Goal: Information Seeking & Learning: Learn about a topic

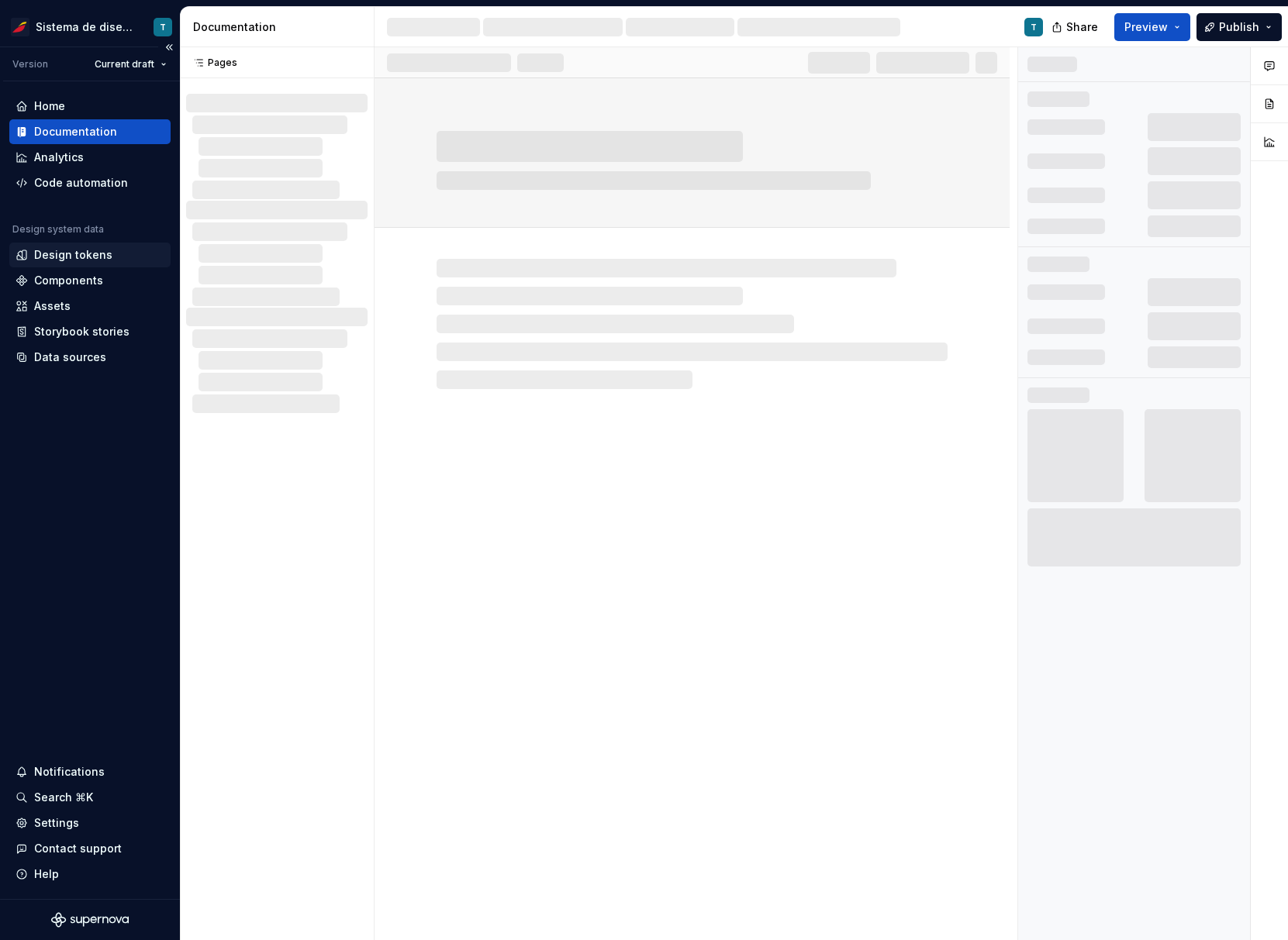
click at [105, 253] on div "Design tokens" at bounding box center [73, 255] width 79 height 16
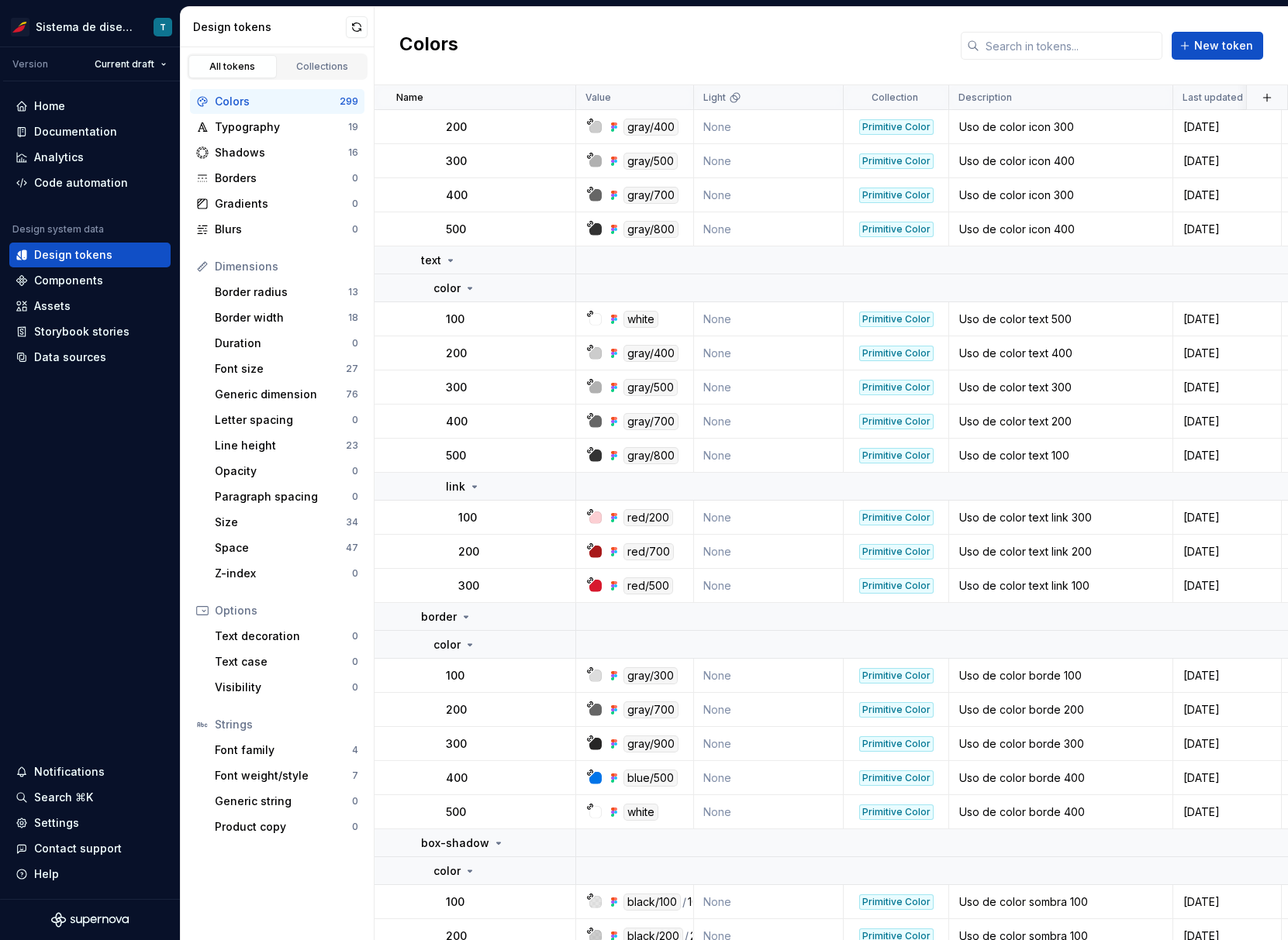
scroll to position [12307, 0]
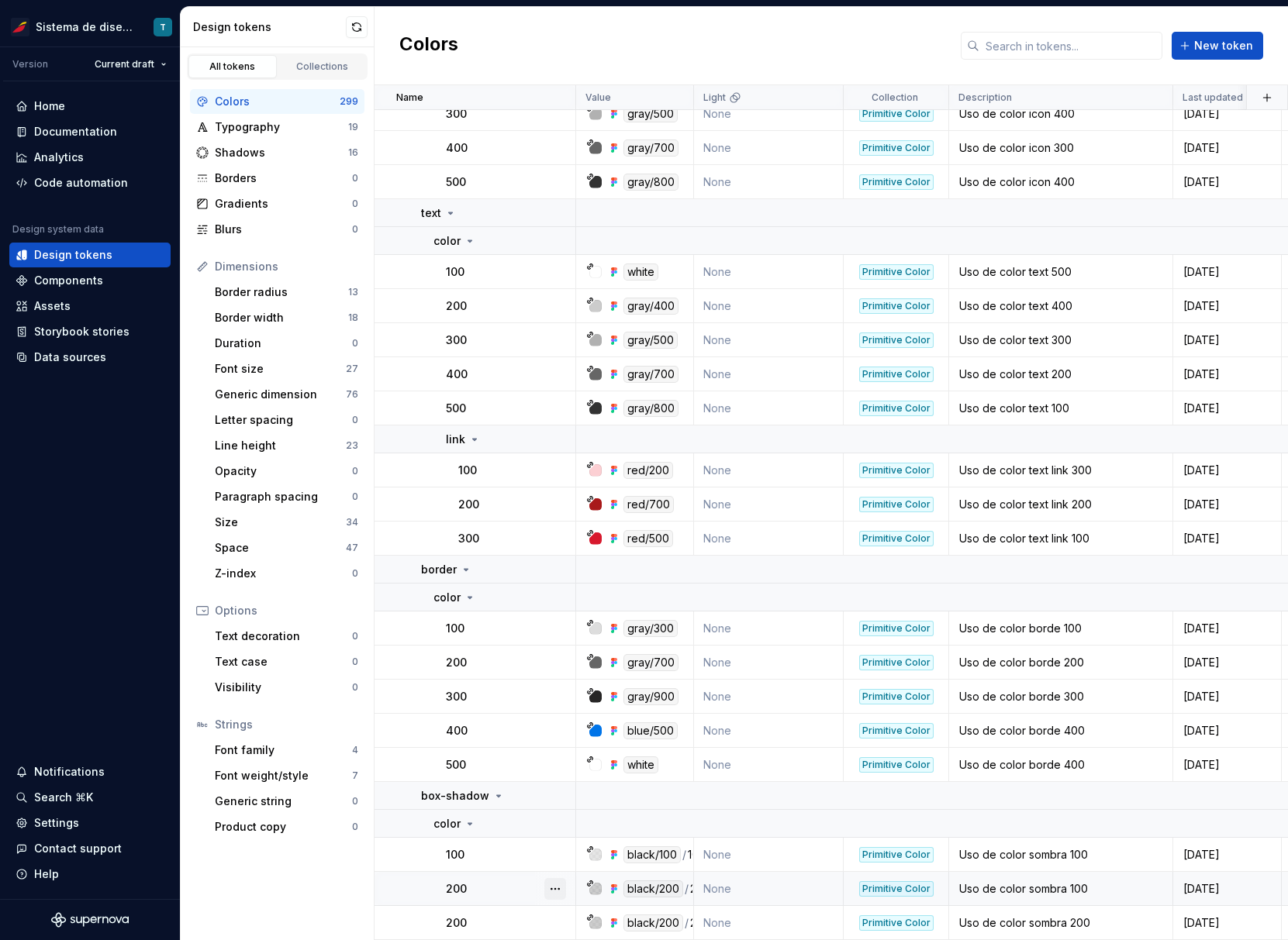
click at [551, 879] on button "button" at bounding box center [555, 890] width 22 height 22
click at [506, 881] on html "Sistema de diseño Iberia T Version Current draft Home Documentation Analytics C…" at bounding box center [644, 470] width 1288 height 940
click at [549, 919] on button "button" at bounding box center [555, 923] width 22 height 22
click at [510, 898] on html "Sistema de diseño Iberia T Version Current draft Home Documentation Analytics C…" at bounding box center [644, 470] width 1288 height 940
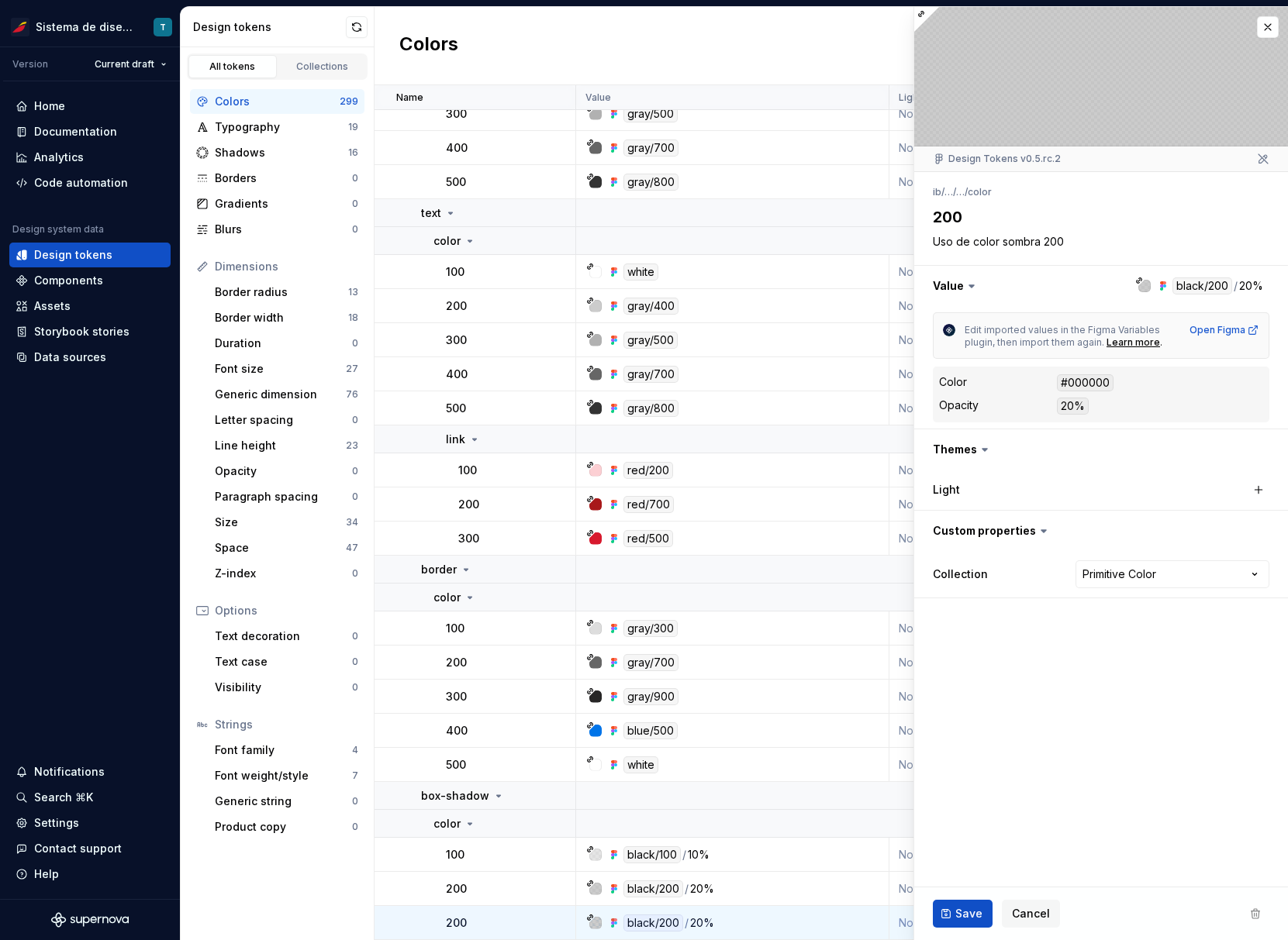
scroll to position [1141, 0]
click at [287, 160] on div "Shadows" at bounding box center [282, 152] width 134 height 16
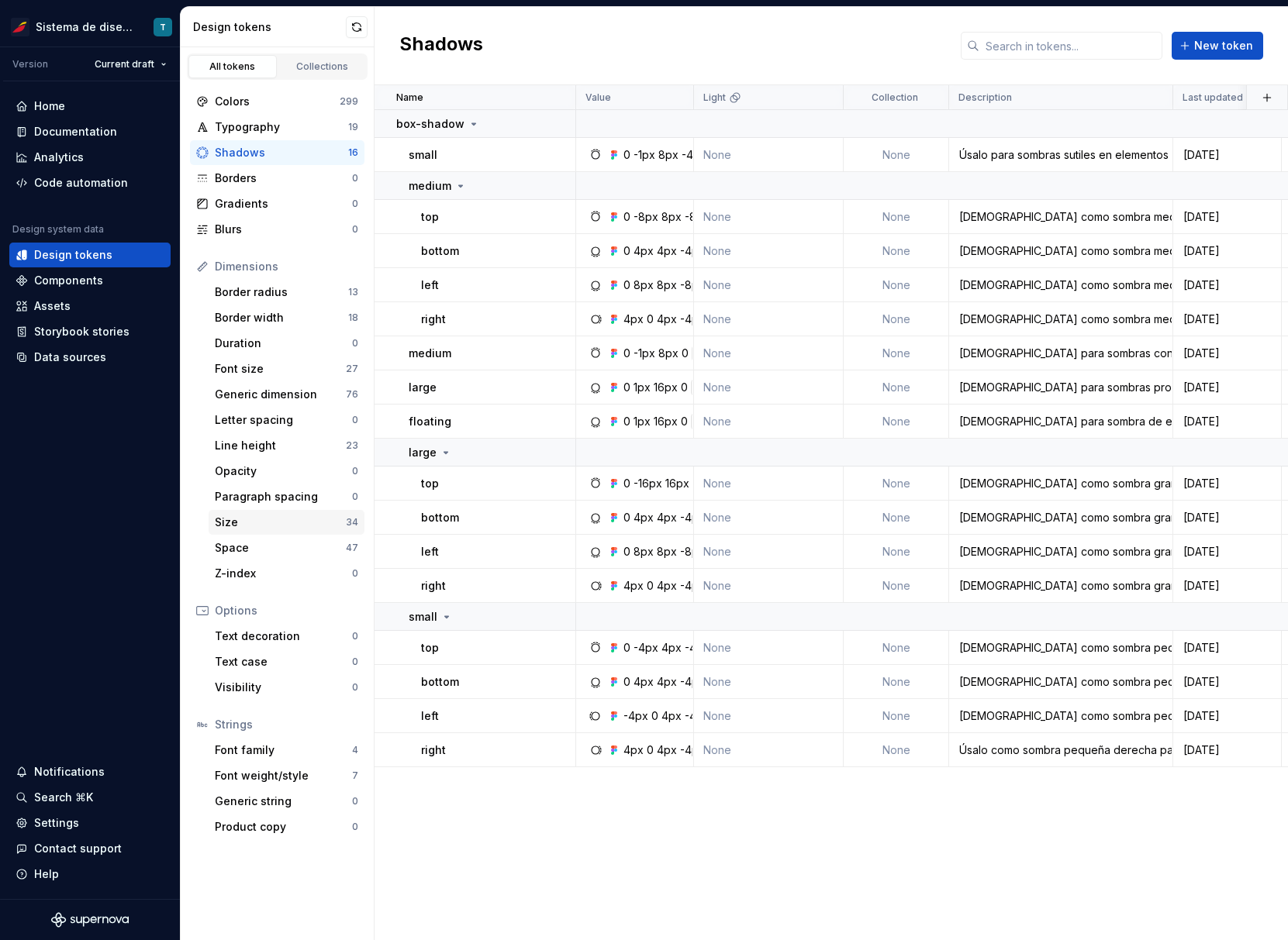
click at [326, 520] on div "Size" at bounding box center [280, 523] width 131 height 16
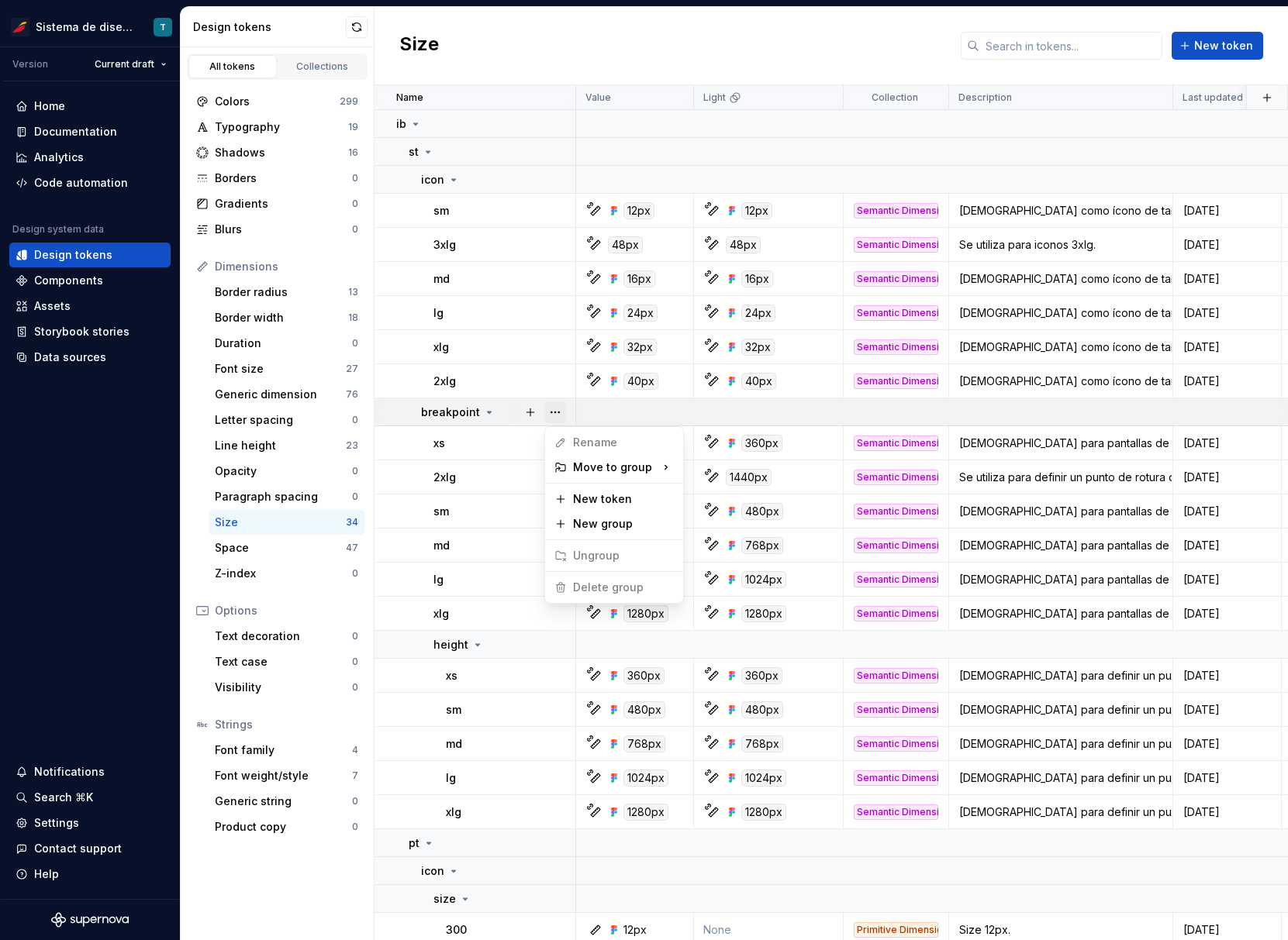
click at [554, 417] on button "button" at bounding box center [555, 413] width 22 height 22
click at [499, 477] on html "Sistema de diseño Iberia T Version Current draft Home Documentation Analytics C…" at bounding box center [644, 470] width 1288 height 940
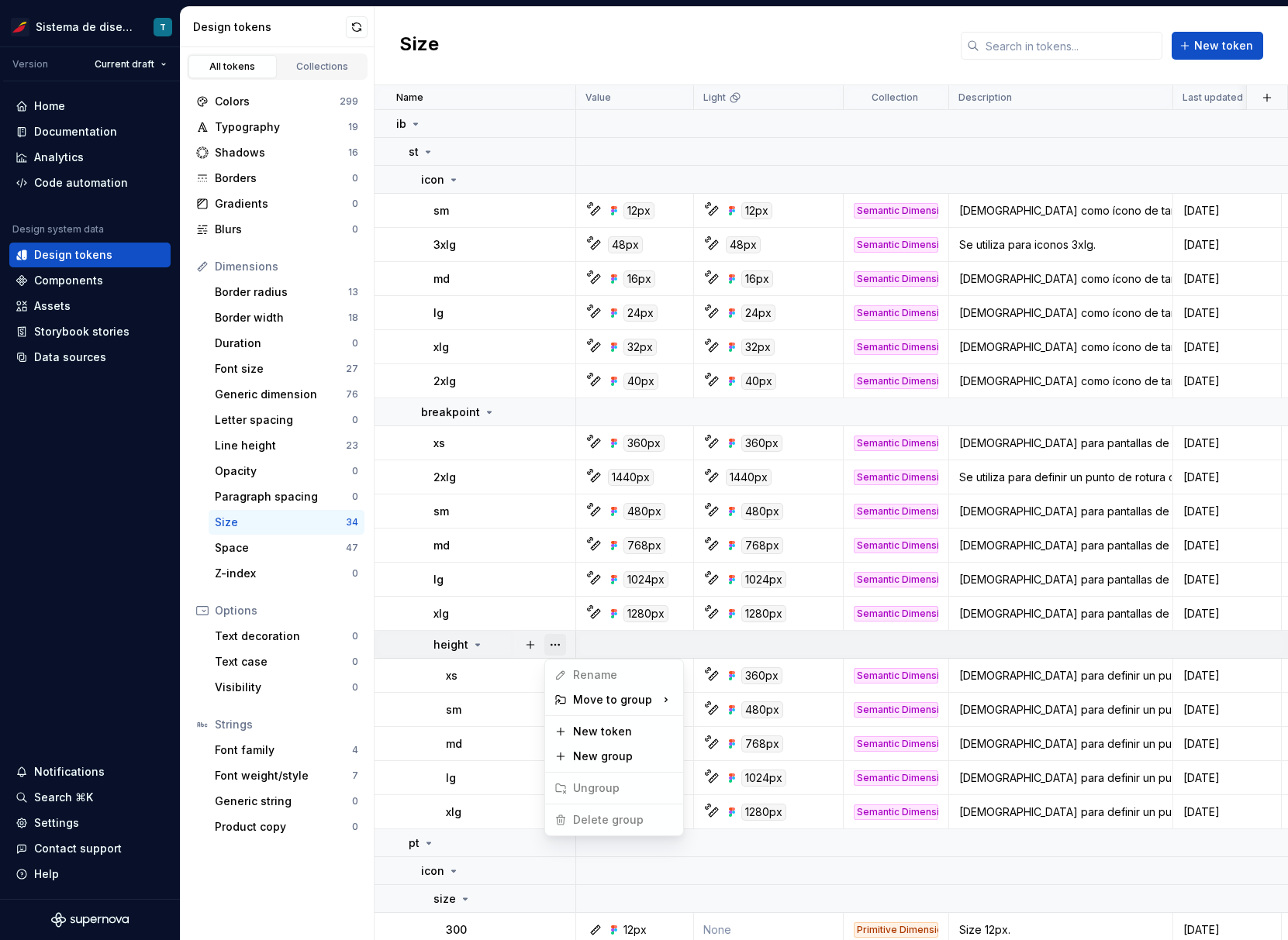
click at [550, 640] on button "button" at bounding box center [555, 645] width 22 height 22
click at [490, 677] on html "Sistema de diseño Iberia T Version Current draft Home Documentation Analytics C…" at bounding box center [644, 470] width 1288 height 940
click at [543, 680] on div at bounding box center [555, 675] width 40 height 33
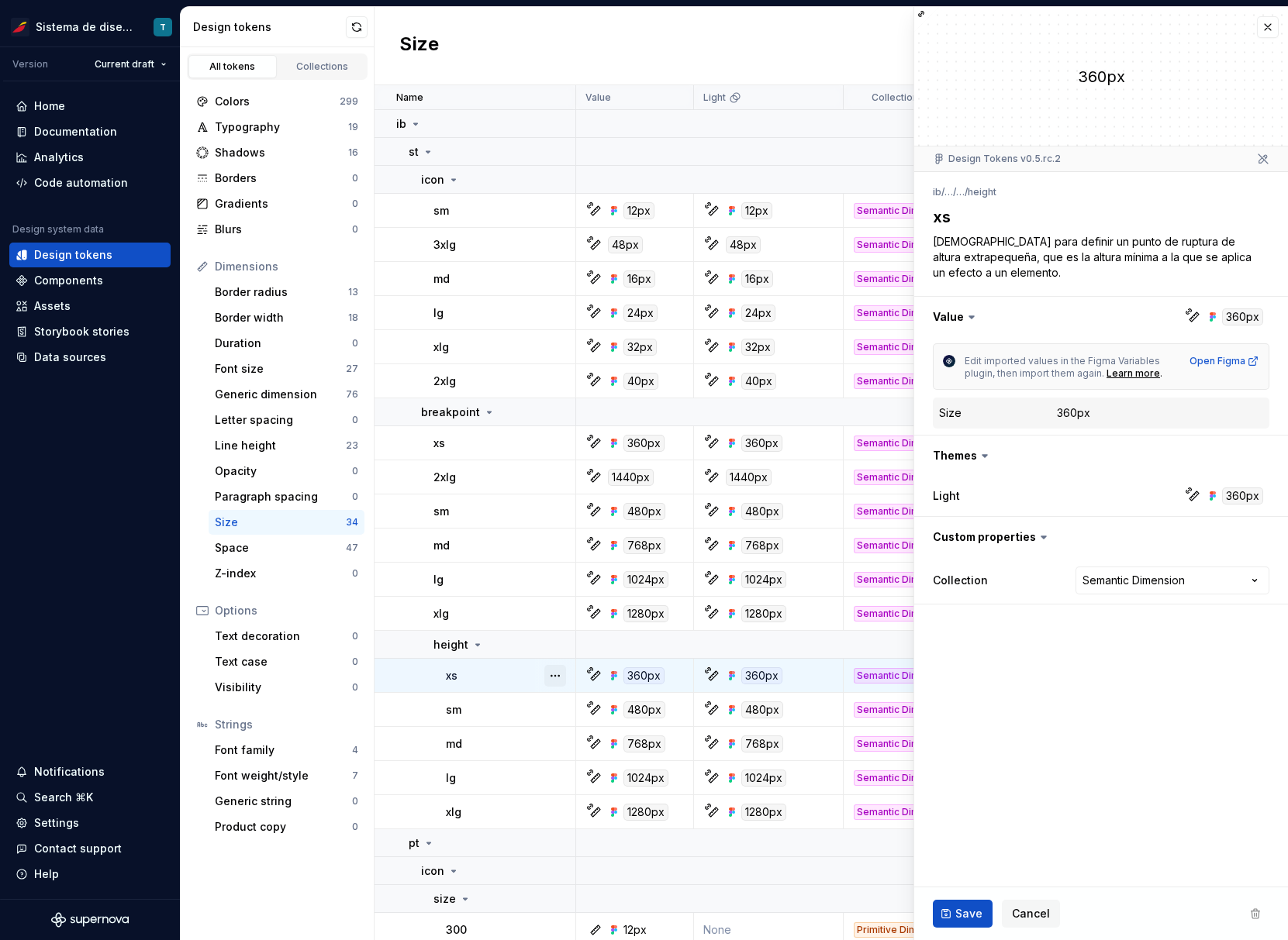
click at [557, 678] on button "button" at bounding box center [555, 676] width 22 height 22
click at [491, 717] on html "Sistema de diseño Iberia T Version Current draft Home Documentation Analytics C…" at bounding box center [644, 470] width 1288 height 940
click at [552, 715] on button "button" at bounding box center [555, 711] width 22 height 22
click at [510, 734] on html "Sistema de diseño Iberia T Version Current draft Home Documentation Analytics C…" at bounding box center [644, 470] width 1288 height 940
click at [561, 762] on div at bounding box center [555, 778] width 40 height 33
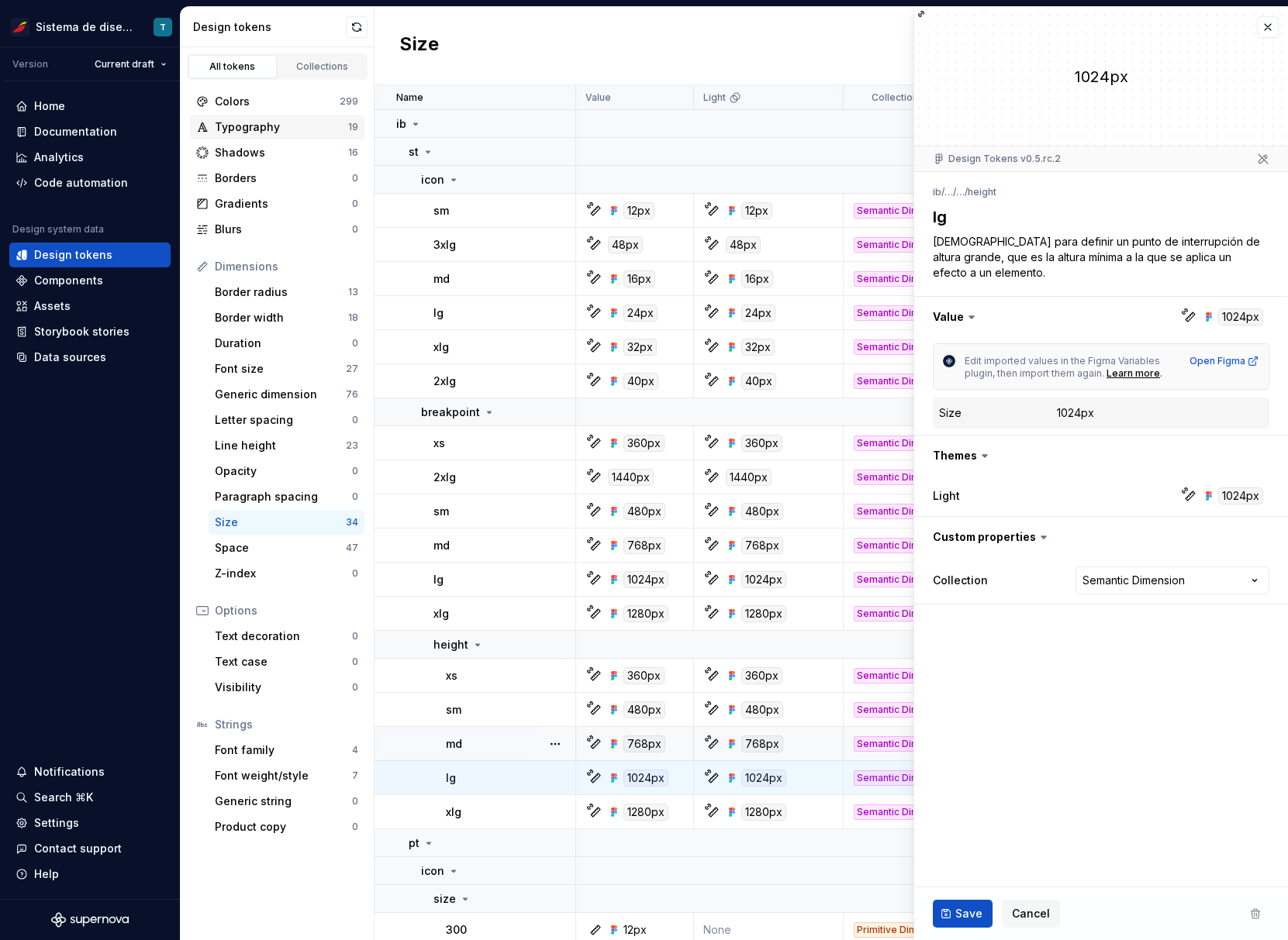
click at [247, 115] on div "Typography 19" at bounding box center [278, 127] width 175 height 25
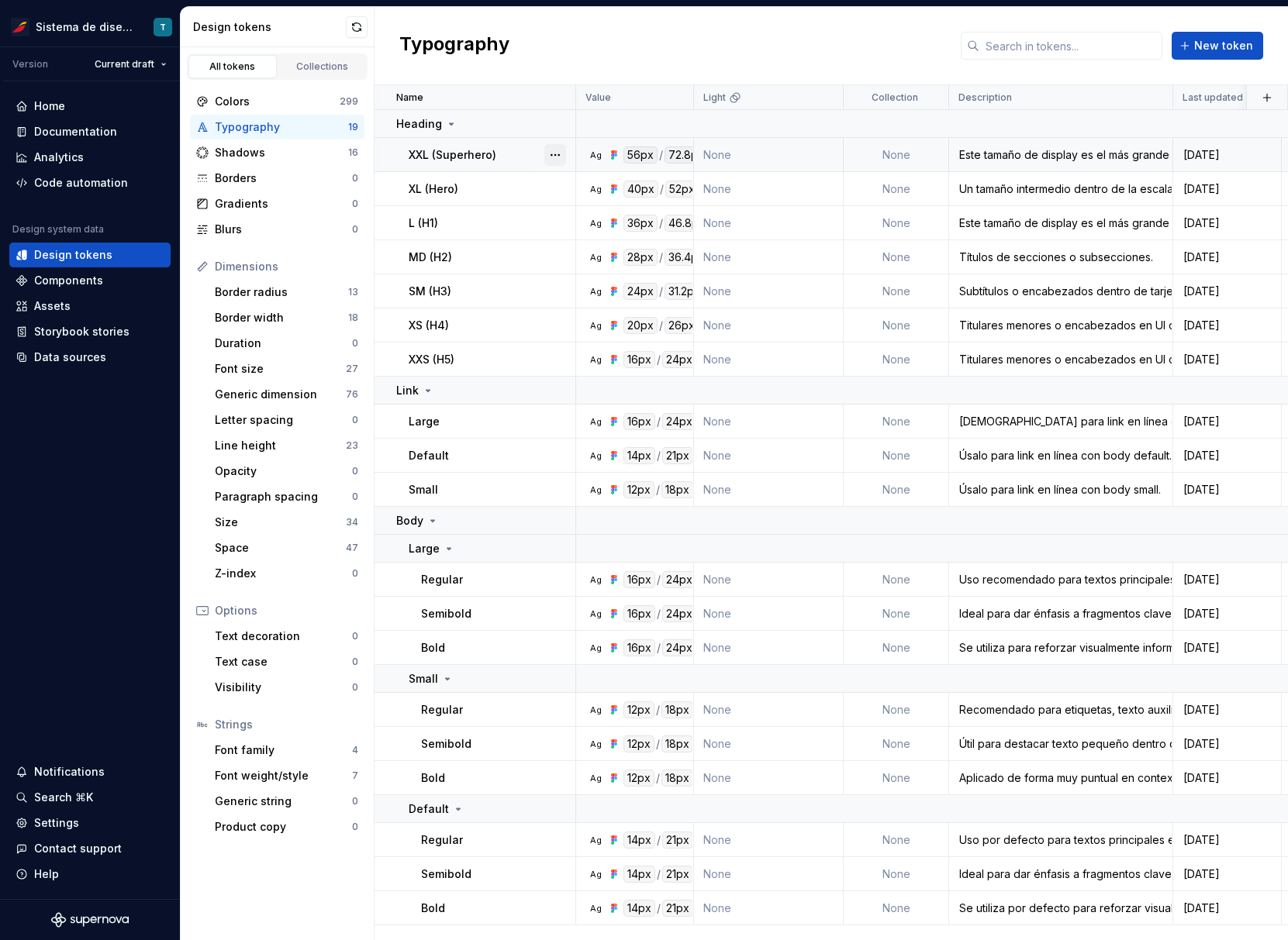
click at [550, 156] on button "button" at bounding box center [555, 155] width 22 height 22
click at [517, 188] on html "Sistema de diseño Iberia T Version Current draft Home Documentation Analytics C…" at bounding box center [644, 470] width 1288 height 940
click at [558, 189] on button "button" at bounding box center [555, 189] width 22 height 22
click at [505, 215] on html "Sistema de diseño Iberia T Version Current draft Home Documentation Analytics C…" at bounding box center [644, 470] width 1288 height 940
click at [551, 228] on button "button" at bounding box center [555, 223] width 22 height 22
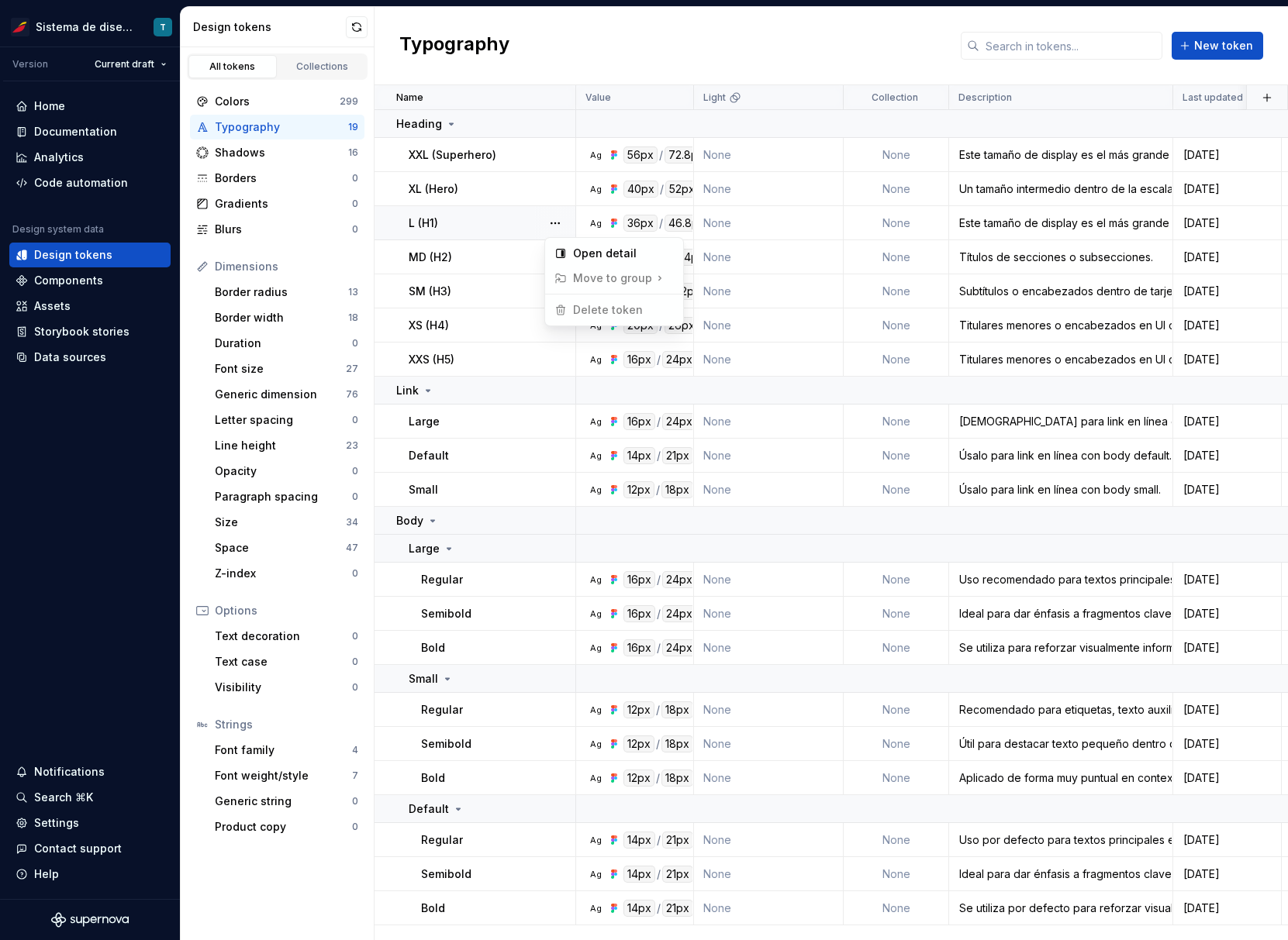
click at [516, 251] on html "Sistema de diseño Iberia T Version Current draft Home Documentation Analytics C…" at bounding box center [644, 470] width 1288 height 940
click at [557, 260] on button "button" at bounding box center [555, 258] width 22 height 22
click at [496, 298] on html "Sistema de diseño Iberia T Version Current draft Home Documentation Analytics C…" at bounding box center [644, 470] width 1288 height 940
click at [552, 320] on button "button" at bounding box center [555, 325] width 22 height 22
click at [513, 343] on html "Sistema de diseño Iberia T Version Current draft Home Documentation Analytics C…" at bounding box center [644, 470] width 1288 height 940
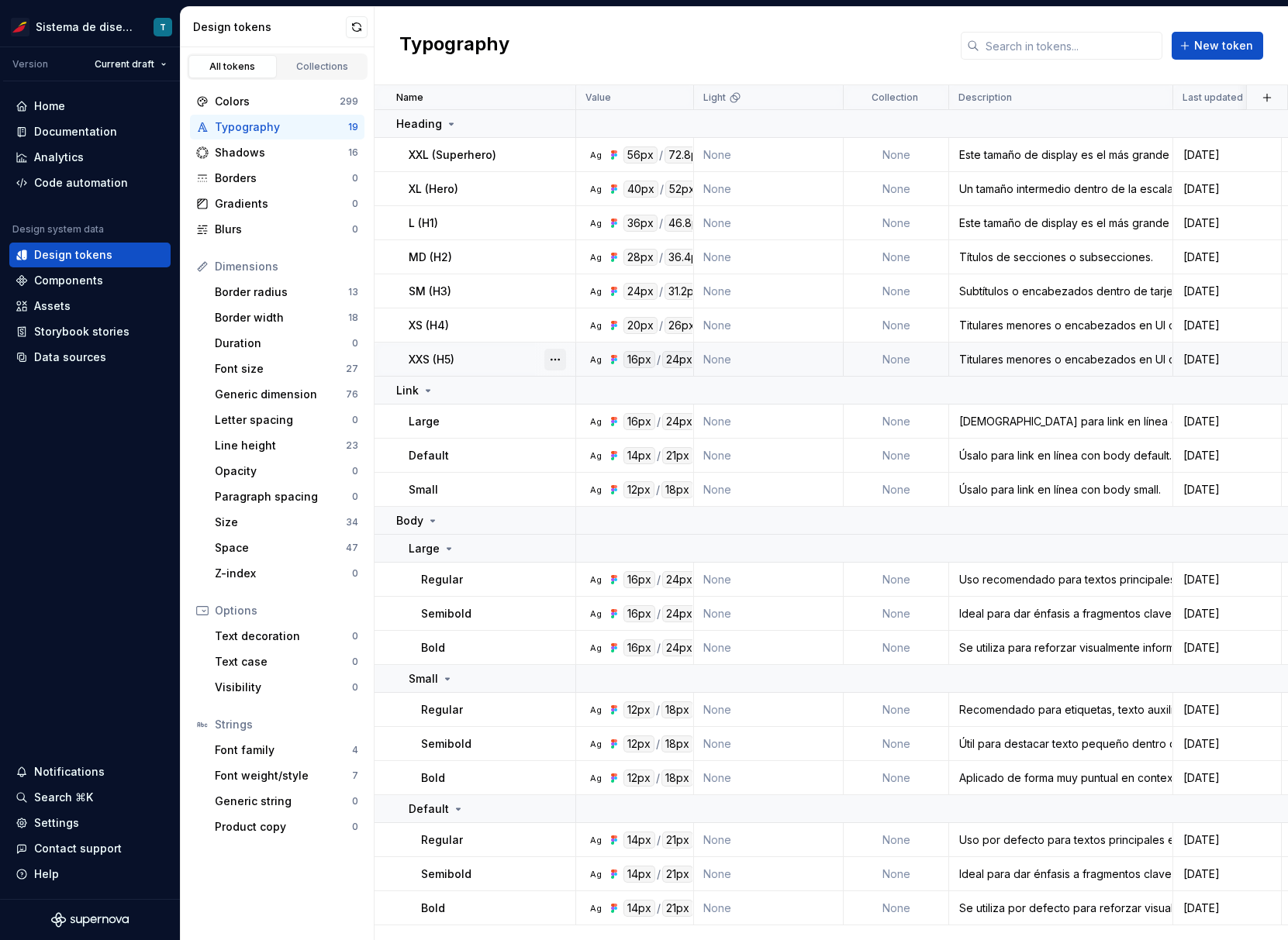
click at [558, 364] on button "button" at bounding box center [555, 360] width 22 height 22
click at [463, 400] on html "Sistema de diseño Iberia T Version Current draft Home Documentation Analytics C…" at bounding box center [644, 470] width 1288 height 940
click at [556, 425] on button "button" at bounding box center [555, 422] width 22 height 22
click at [510, 462] on html "Sistema de diseño Iberia T Version Current draft Home Documentation Analytics C…" at bounding box center [644, 470] width 1288 height 940
click at [554, 460] on button "button" at bounding box center [555, 456] width 22 height 22
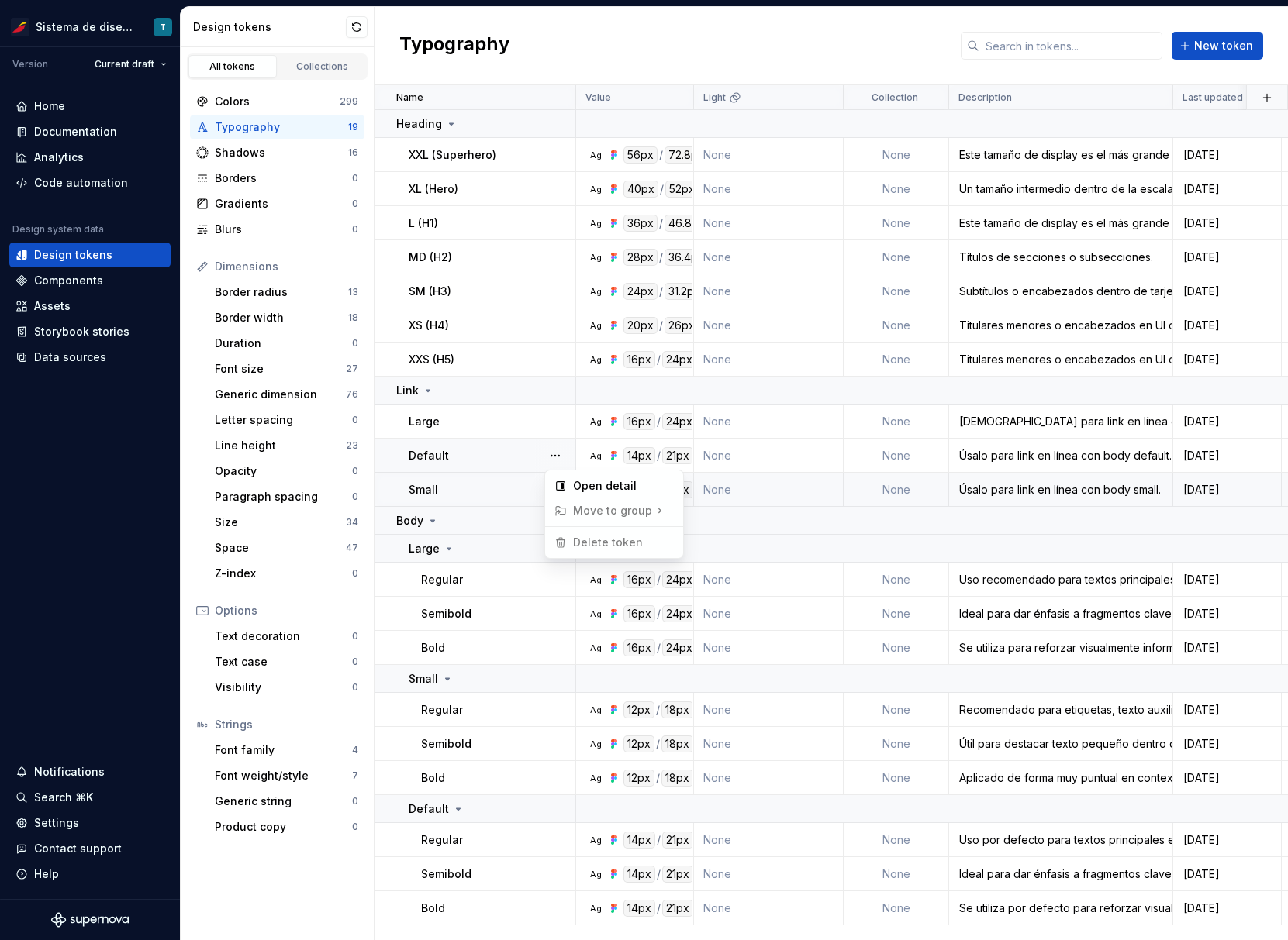
click at [510, 489] on html "Sistema de diseño Iberia T Version Current draft Home Documentation Analytics C…" at bounding box center [644, 470] width 1288 height 940
click at [546, 493] on button "button" at bounding box center [555, 490] width 22 height 22
click at [496, 553] on html "Sistema de diseño Iberia T Version Current draft Home Documentation Analytics C…" at bounding box center [644, 470] width 1288 height 940
click at [556, 582] on button "button" at bounding box center [555, 580] width 22 height 22
click at [501, 651] on html "Sistema de diseño Iberia T Version Current draft Home Documentation Analytics C…" at bounding box center [644, 470] width 1288 height 940
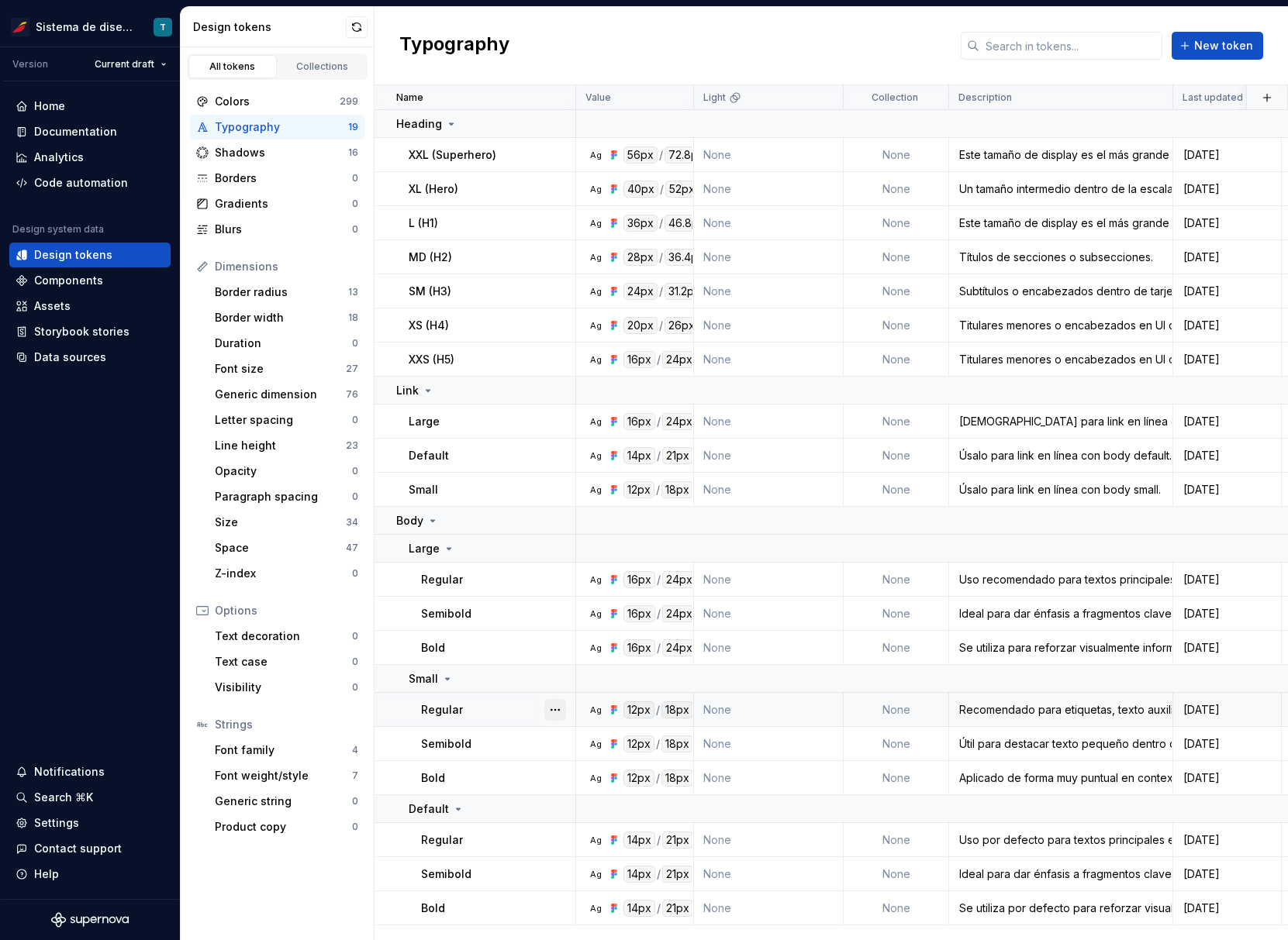
click at [559, 710] on button "button" at bounding box center [555, 711] width 22 height 22
click at [491, 752] on html "Sistema de diseño Iberia T Version Current draft Home Documentation Analytics C…" at bounding box center [644, 470] width 1288 height 940
click at [556, 845] on button "button" at bounding box center [555, 840] width 22 height 22
click at [497, 852] on html "Sistema de diseño Iberia T Version Current draft Home Documentation Analytics C…" at bounding box center [644, 470] width 1288 height 940
click at [272, 149] on div "Shadows" at bounding box center [282, 152] width 134 height 16
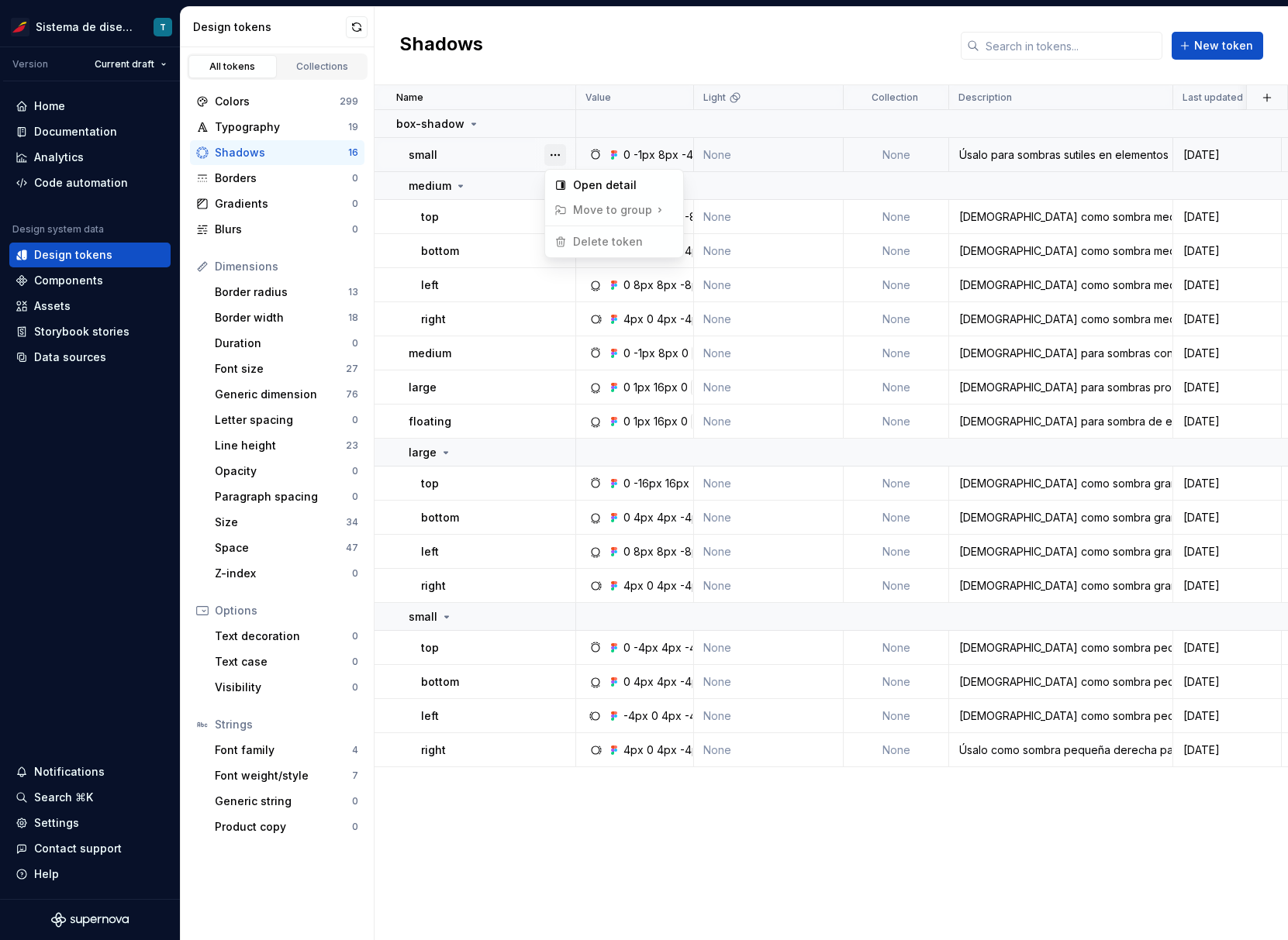
click at [561, 153] on button "button" at bounding box center [555, 155] width 22 height 22
click at [530, 154] on html "Sistema de diseño Iberia T Version Current draft Home Documentation Analytics C…" at bounding box center [644, 470] width 1288 height 940
click at [491, 152] on div "small" at bounding box center [491, 155] width 166 height 16
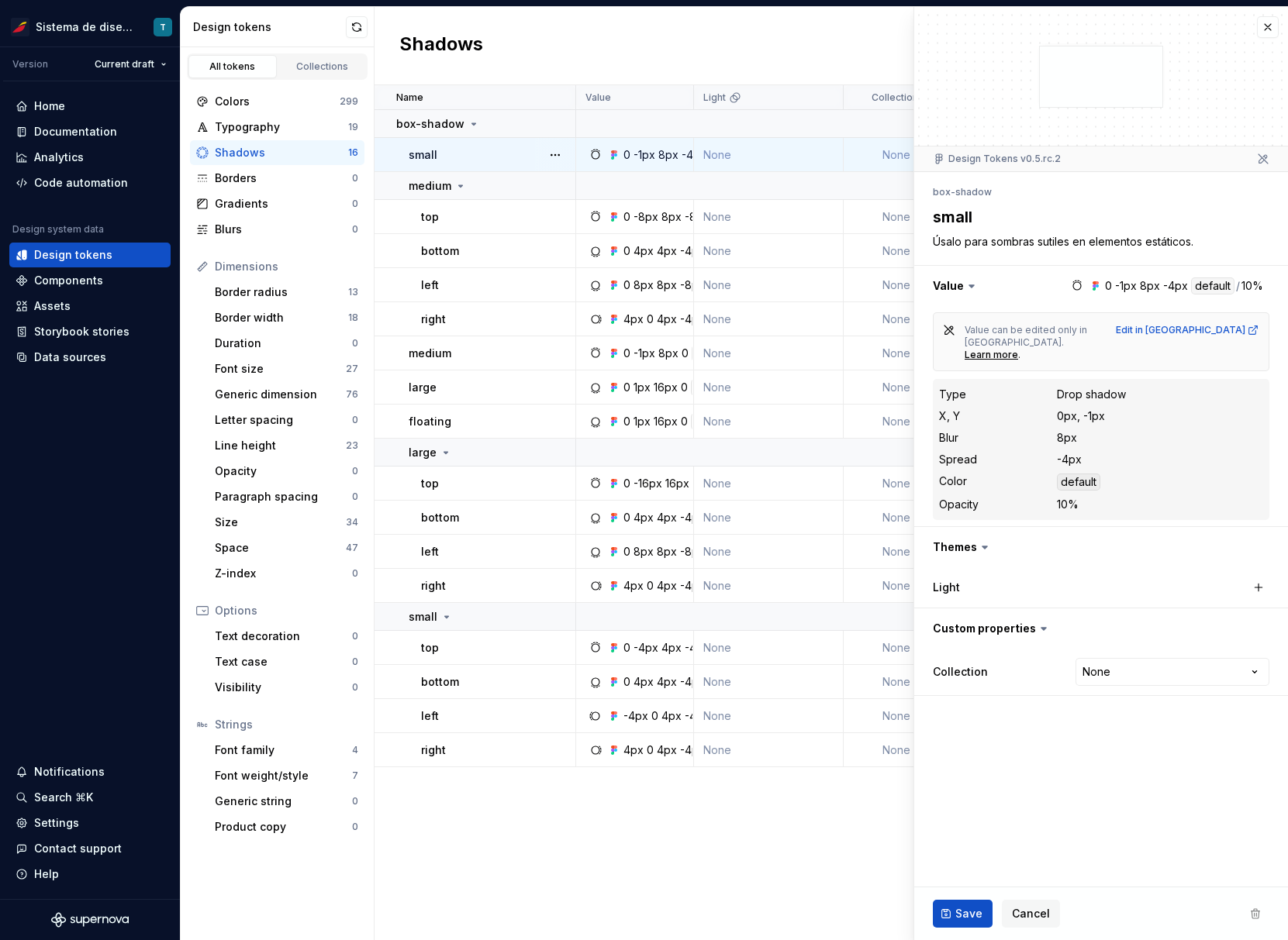
click at [472, 161] on div "small" at bounding box center [491, 155] width 166 height 16
click at [458, 186] on icon at bounding box center [461, 186] width 13 height 13
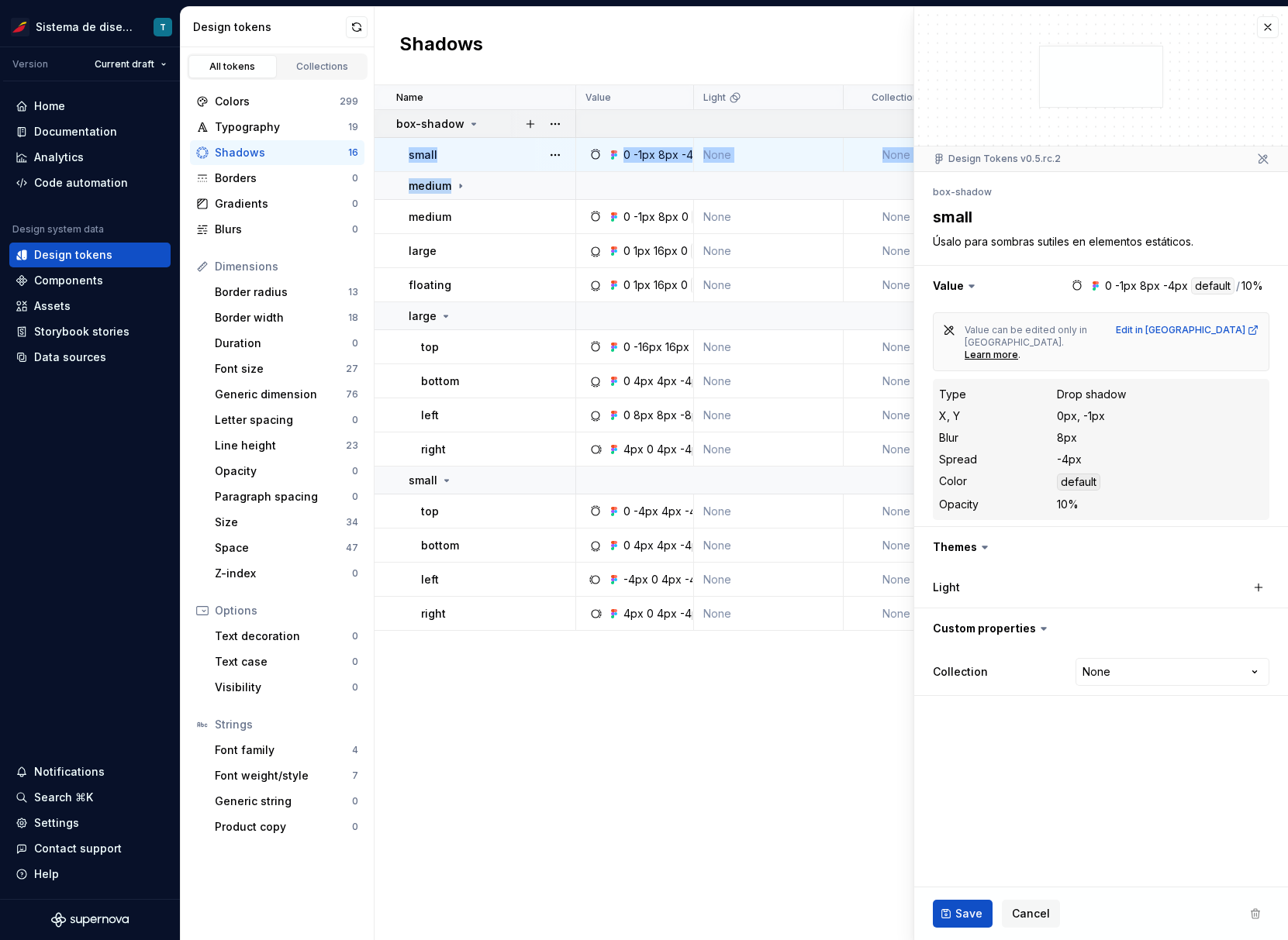
drag, startPoint x: 472, startPoint y: 186, endPoint x: 474, endPoint y: 137, distance: 49.0
click at [474, 137] on tbody "box-shadow small 0 -1px 8px -4px default / 10% None None [DEMOGRAPHIC_DATA] par…" at bounding box center [848, 370] width 949 height 521
click at [466, 167] on td "small" at bounding box center [475, 155] width 201 height 34
click at [559, 213] on button "button" at bounding box center [555, 217] width 22 height 22
click at [470, 214] on html "Sistema de diseño Iberia T Version Current draft Home Documentation Analytics C…" at bounding box center [644, 470] width 1288 height 940
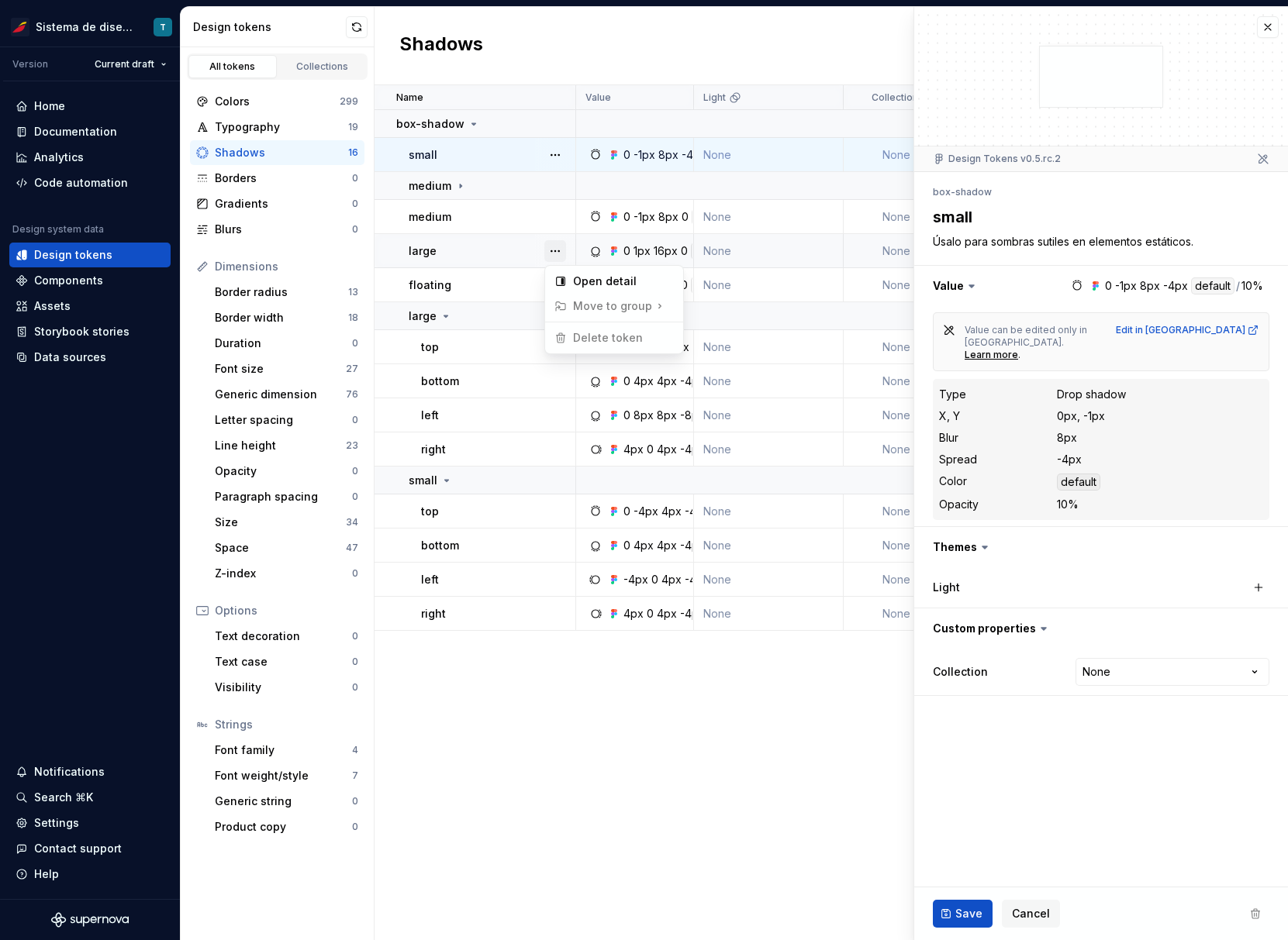
click at [548, 250] on button "button" at bounding box center [555, 252] width 22 height 22
click at [496, 249] on html "Sistema de diseño Iberia T Version Current draft Home Documentation Analytics C…" at bounding box center [644, 470] width 1288 height 940
click at [569, 282] on div at bounding box center [555, 285] width 40 height 33
type textarea "*"
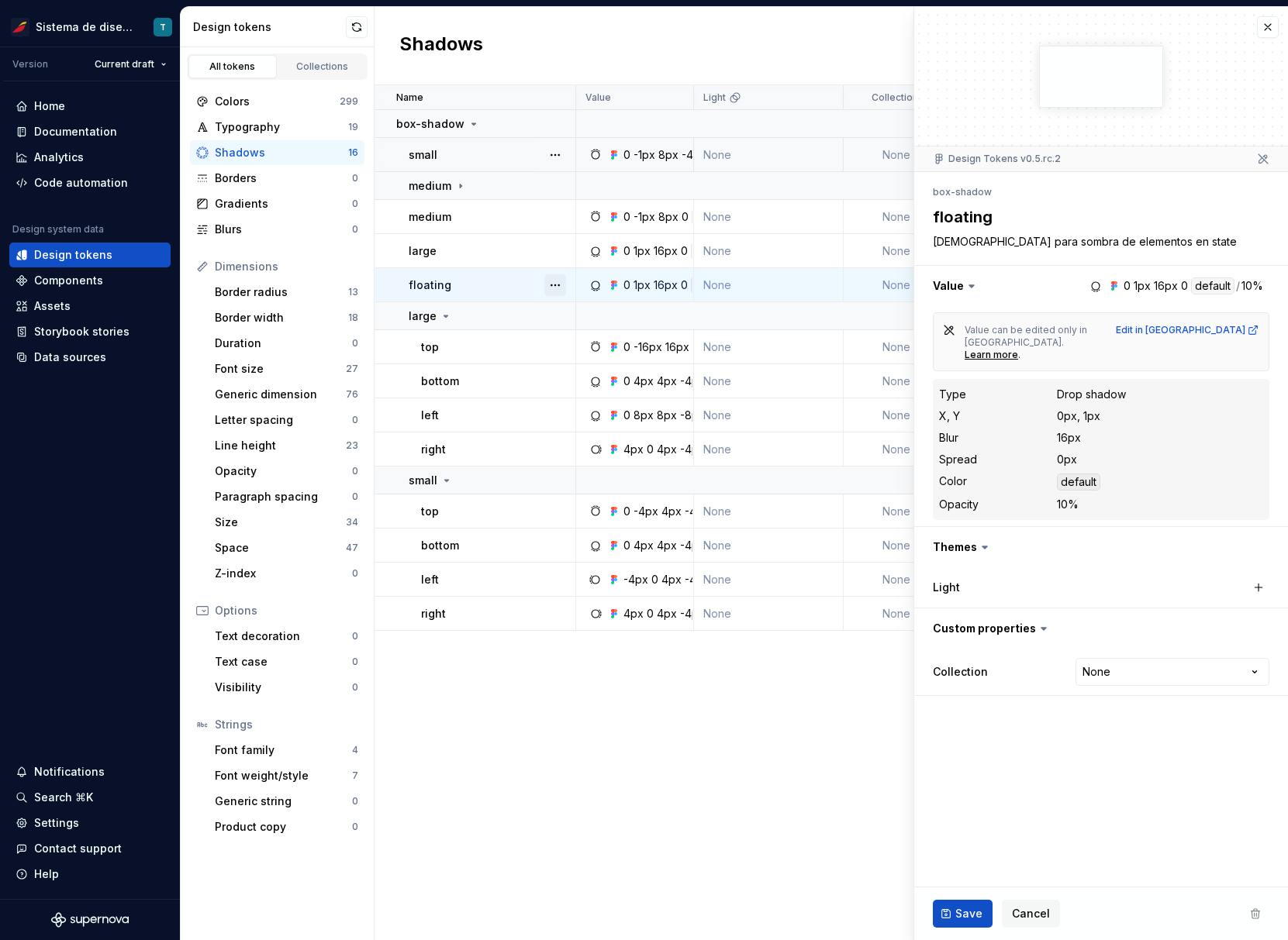
click at [561, 284] on button "button" at bounding box center [555, 285] width 22 height 22
click at [478, 284] on html "Sistema de diseño Iberia T Version Current draft Home Documentation Analytics C…" at bounding box center [644, 470] width 1288 height 940
click at [545, 350] on button "button" at bounding box center [555, 347] width 22 height 22
click at [508, 376] on html "Sistema de diseño Iberia T Version Current draft Home Documentation Analytics C…" at bounding box center [644, 470] width 1288 height 940
click at [561, 380] on button "button" at bounding box center [555, 381] width 22 height 22
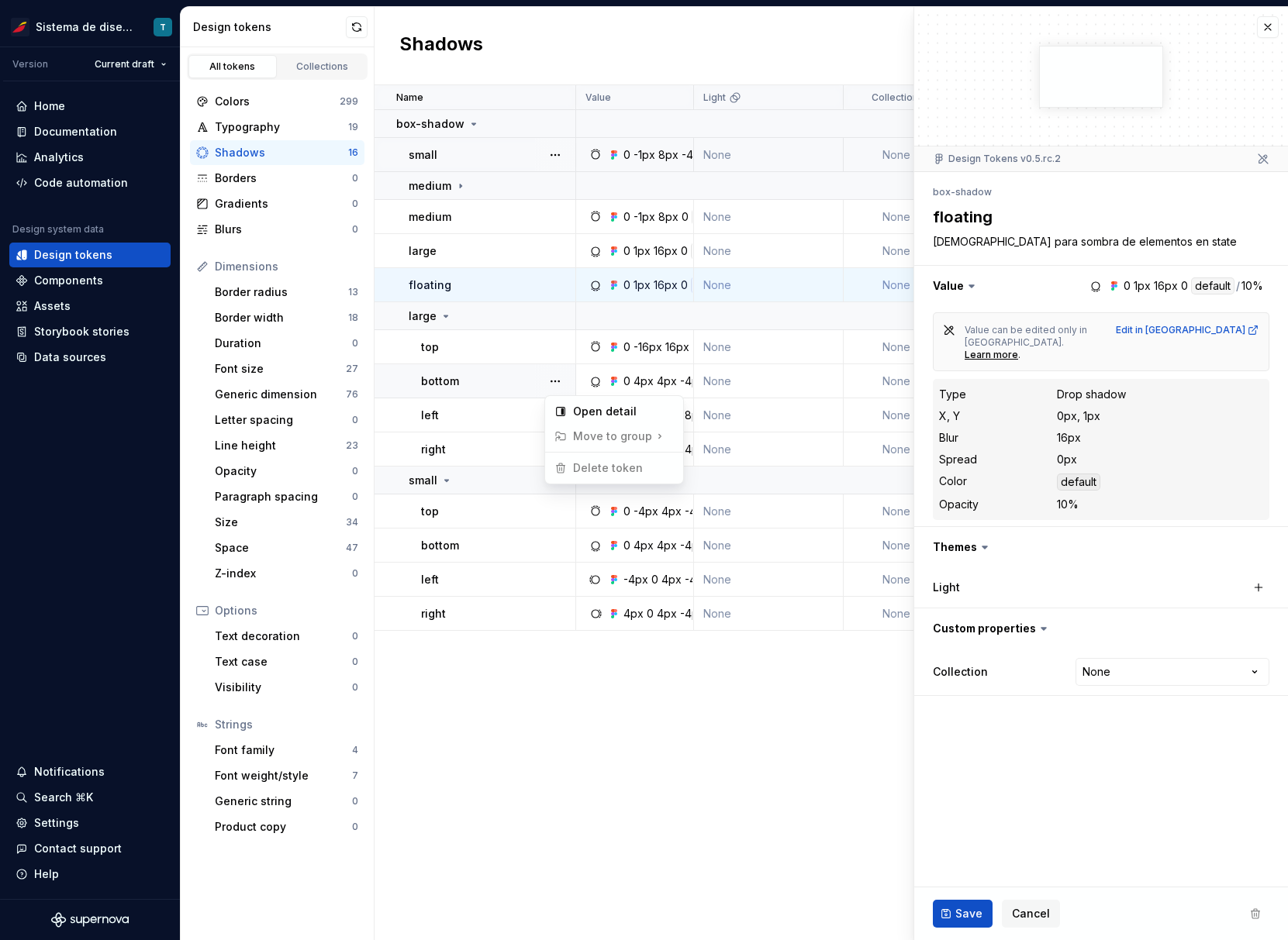
click at [493, 398] on html "Sistema de diseño Iberia T Version Current draft Home Documentation Analytics C…" at bounding box center [644, 470] width 1288 height 940
click at [554, 324] on button "button" at bounding box center [555, 317] width 22 height 22
click at [503, 424] on html "Sistema de diseño Iberia T Version Current draft Home Documentation Analytics C…" at bounding box center [644, 470] width 1288 height 940
click at [560, 476] on button "button" at bounding box center [555, 481] width 22 height 22
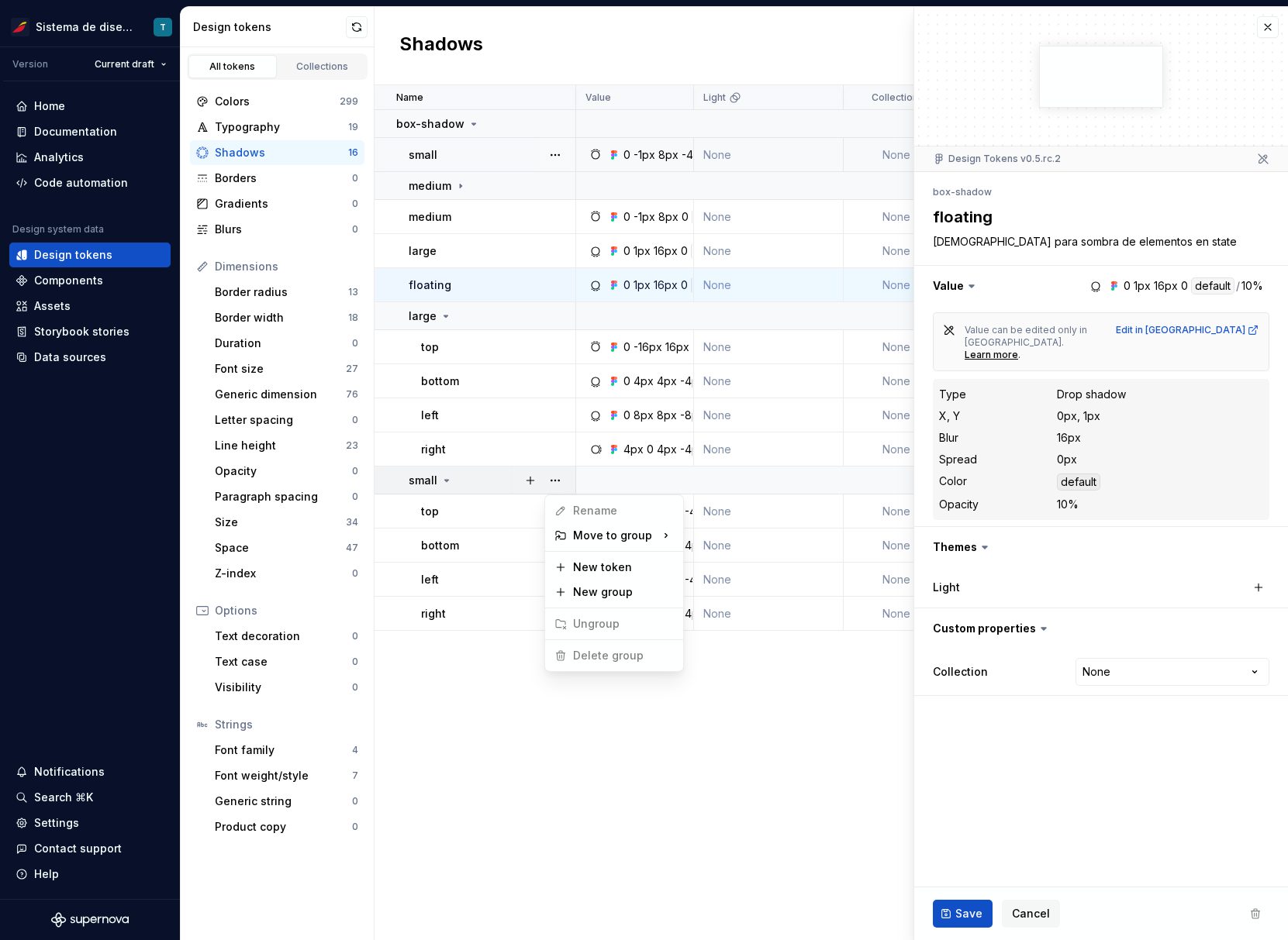
click at [550, 419] on html "Sistema de diseño Iberia T Version Current draft Home Documentation Analytics C…" at bounding box center [644, 470] width 1288 height 940
click at [288, 306] on div "Border width 18" at bounding box center [286, 318] width 156 height 25
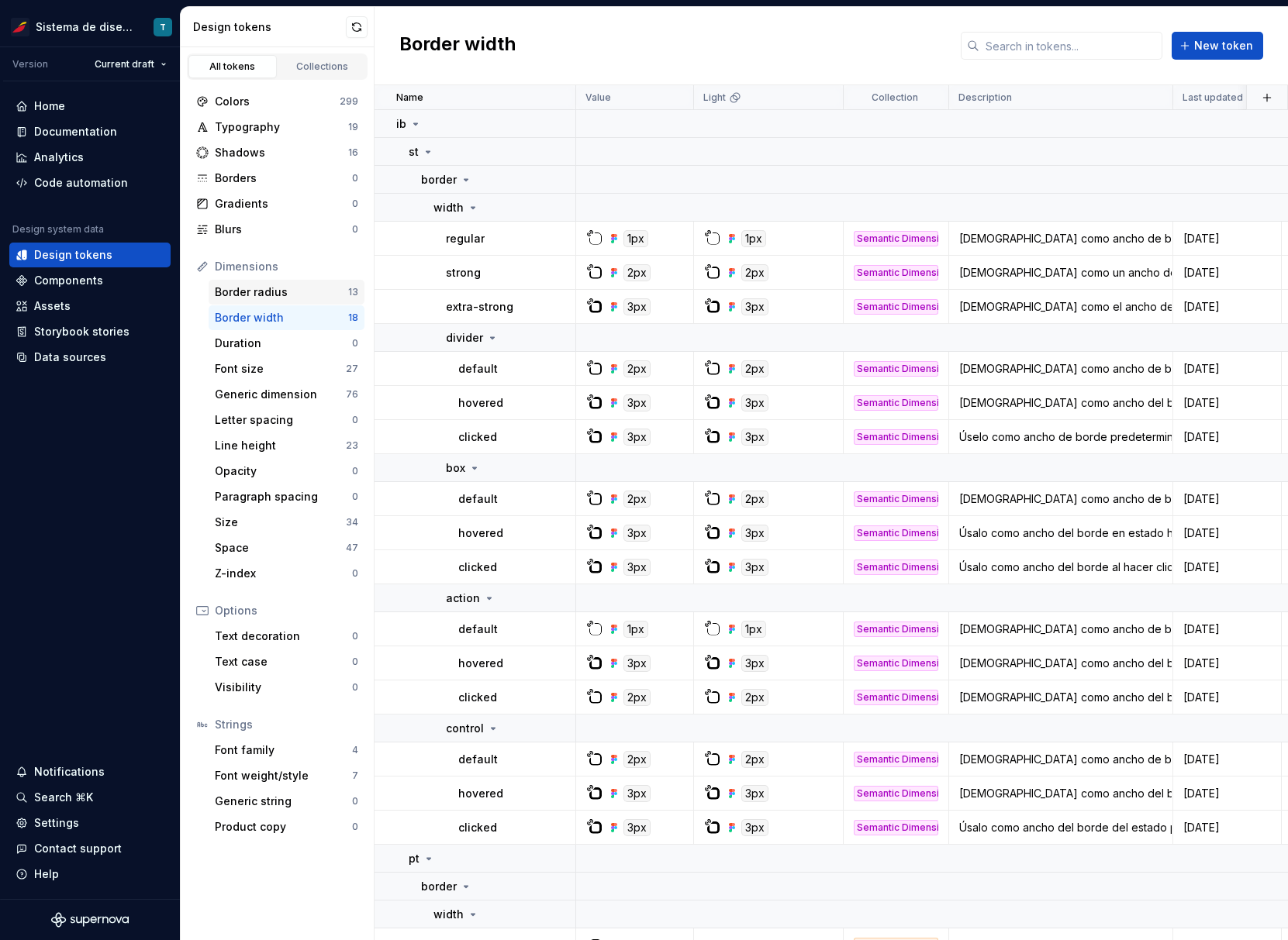
click at [285, 292] on div "Border radius" at bounding box center [282, 292] width 134 height 16
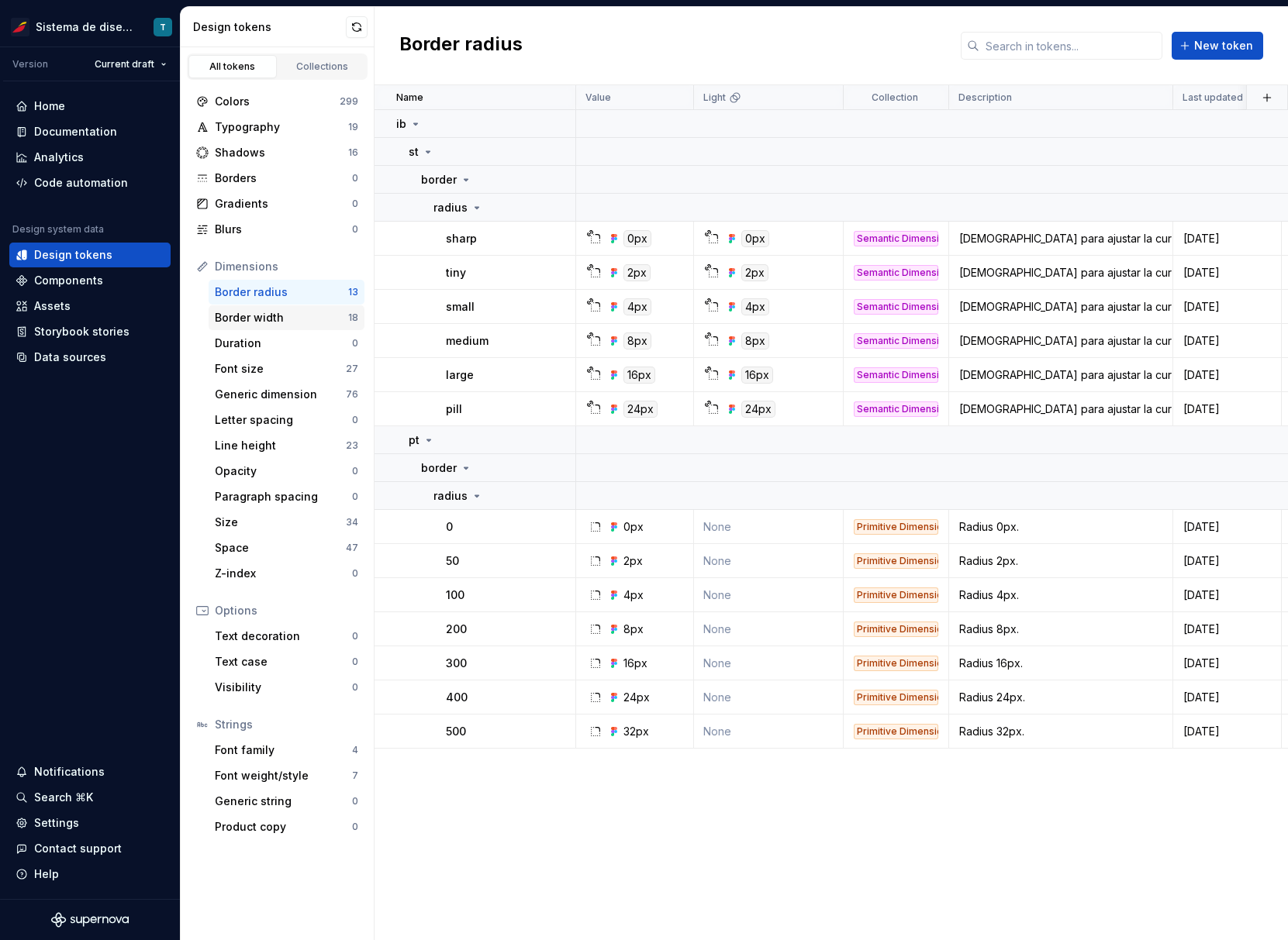
click at [282, 327] on div "Border width 18" at bounding box center [286, 318] width 156 height 25
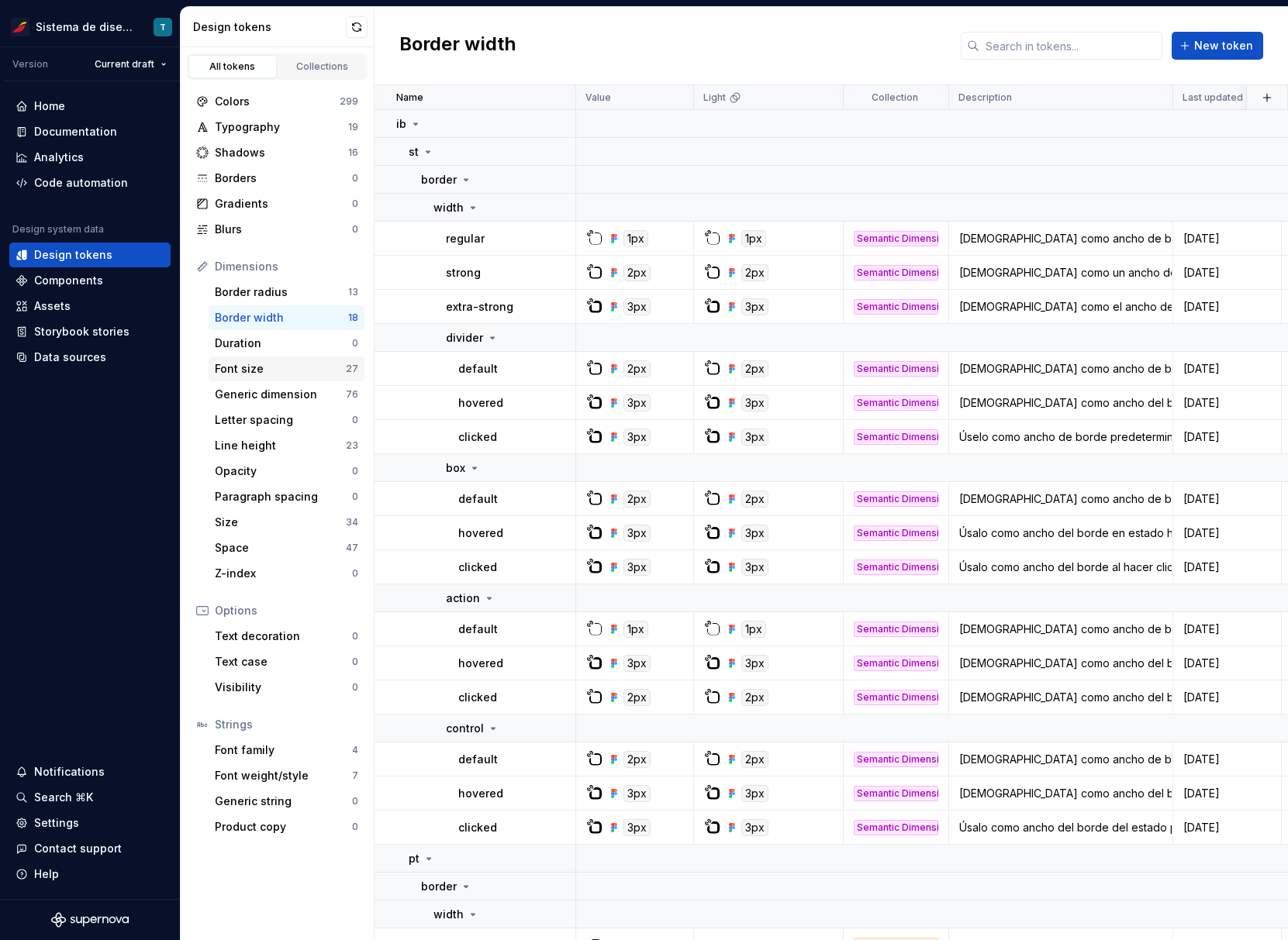
click at [293, 369] on div "Font size" at bounding box center [280, 369] width 131 height 16
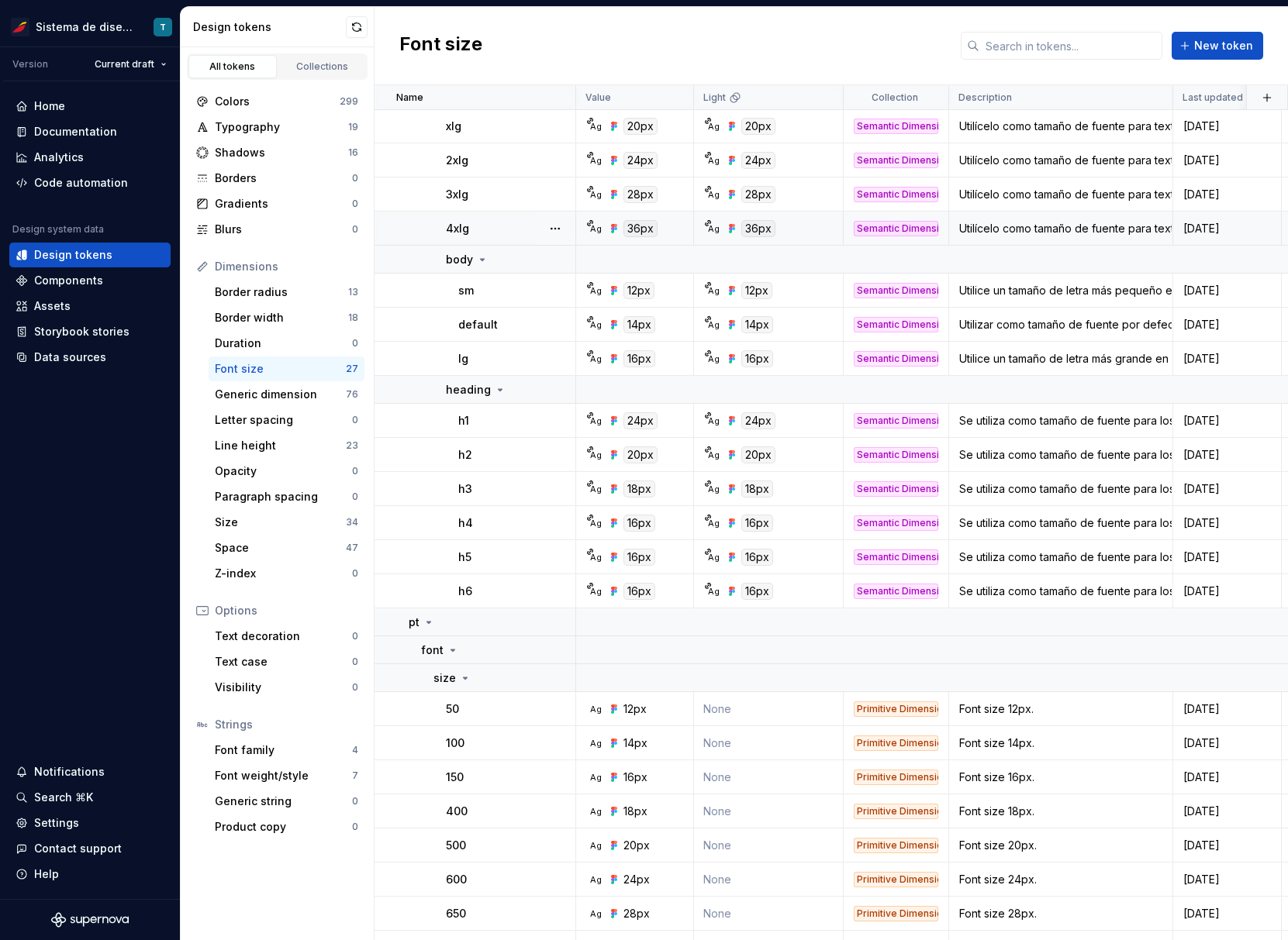
scroll to position [258, 0]
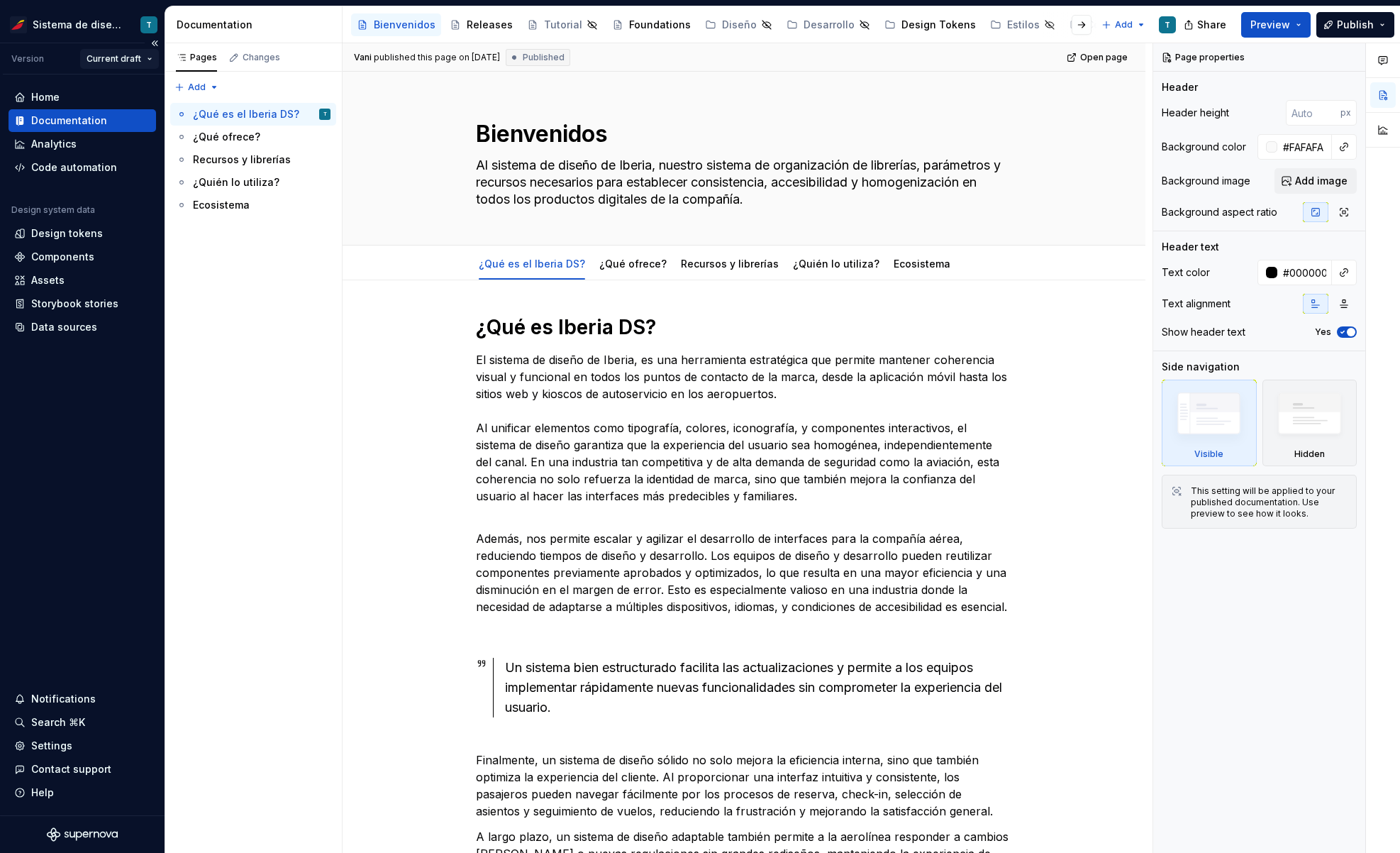
click at [112, 56] on html "Sistema de diseño Iberia T Version Current draft Home Documentation Analytics C…" at bounding box center [700, 426] width 1400 height 853
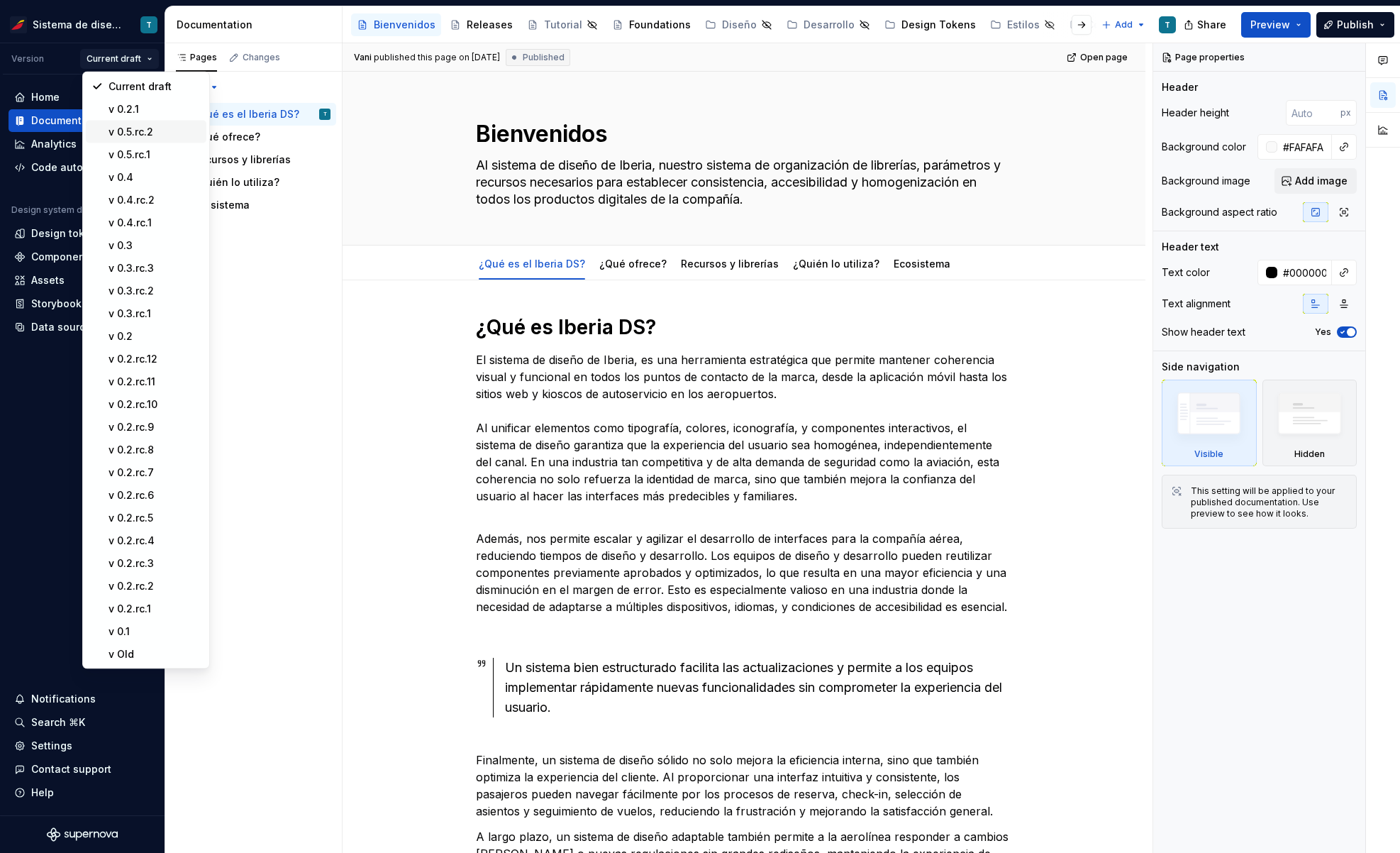
click at [137, 128] on div "v 0.5.rc.2" at bounding box center [155, 132] width 92 height 14
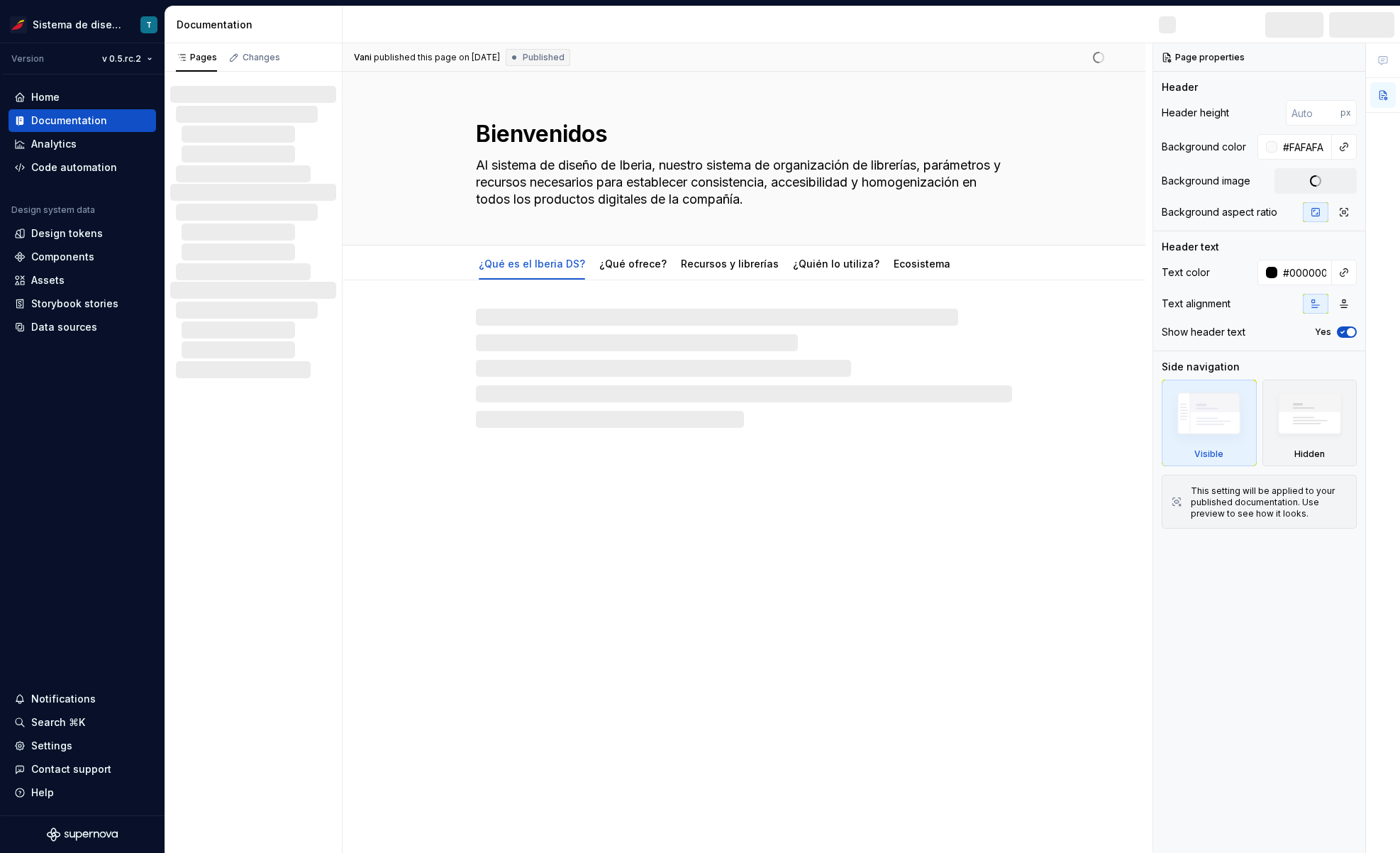
click at [67, 230] on div "Design tokens" at bounding box center [67, 234] width 72 height 14
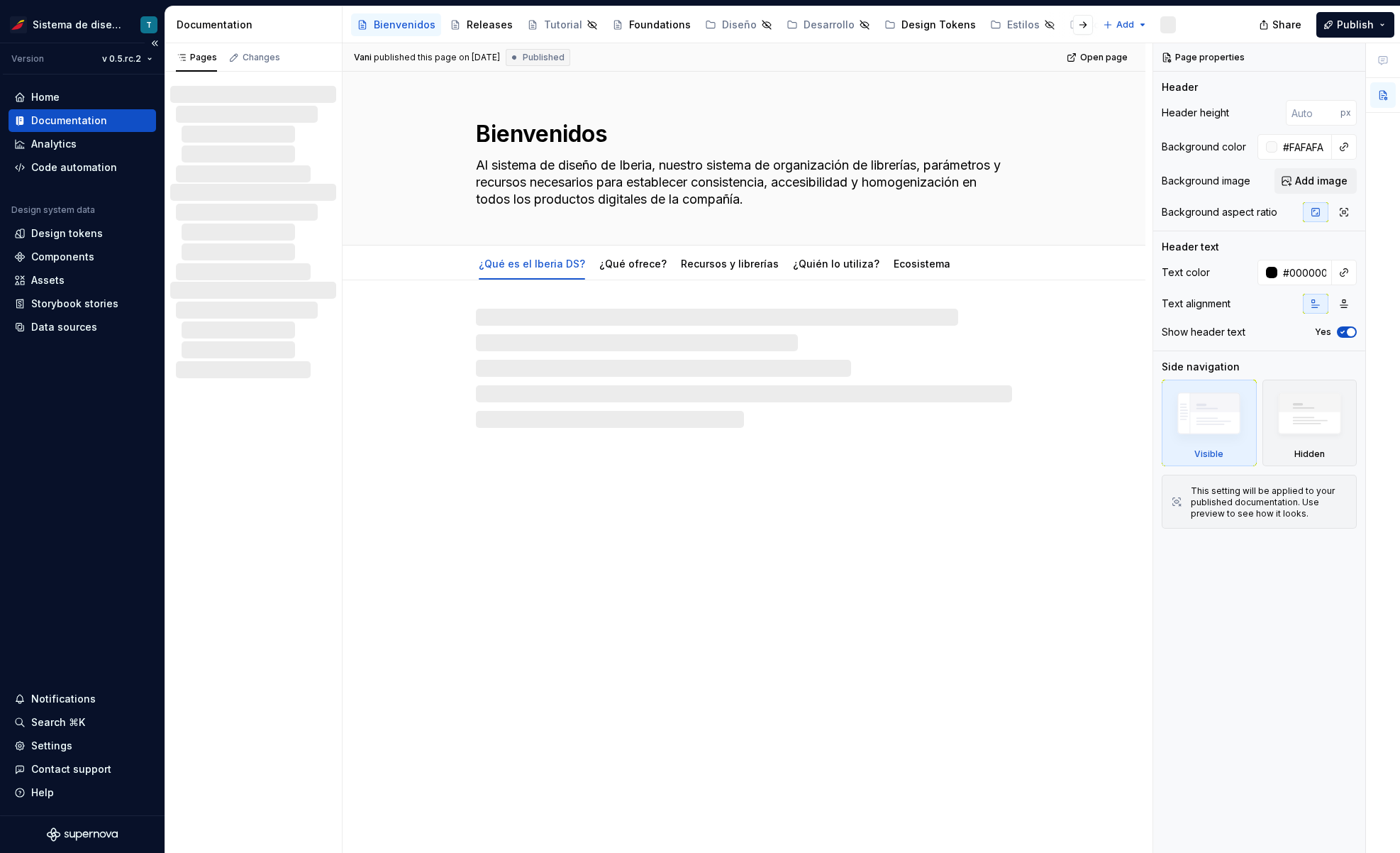
type textarea "*"
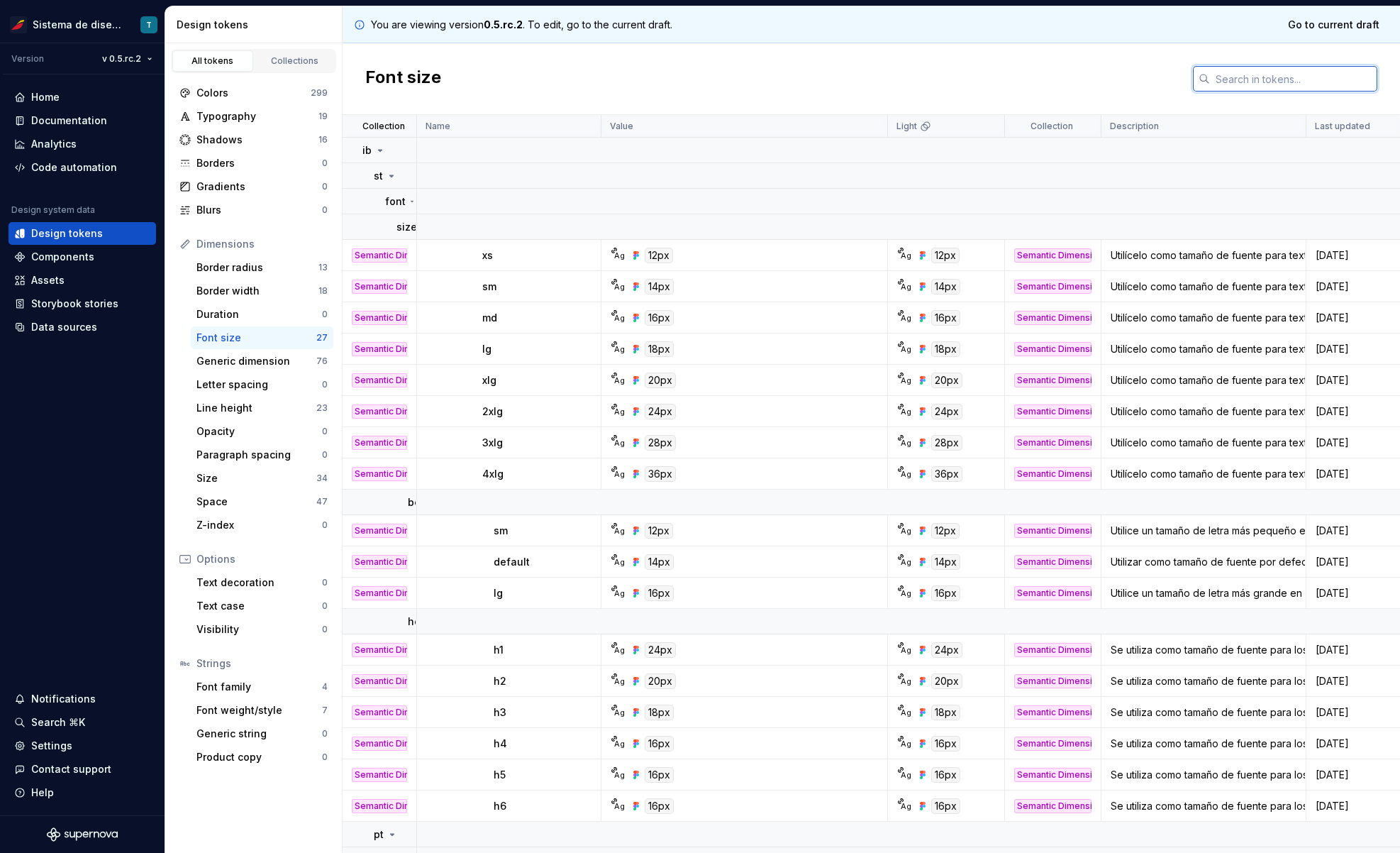
click at [1177, 76] on input "text" at bounding box center [1294, 79] width 168 height 26
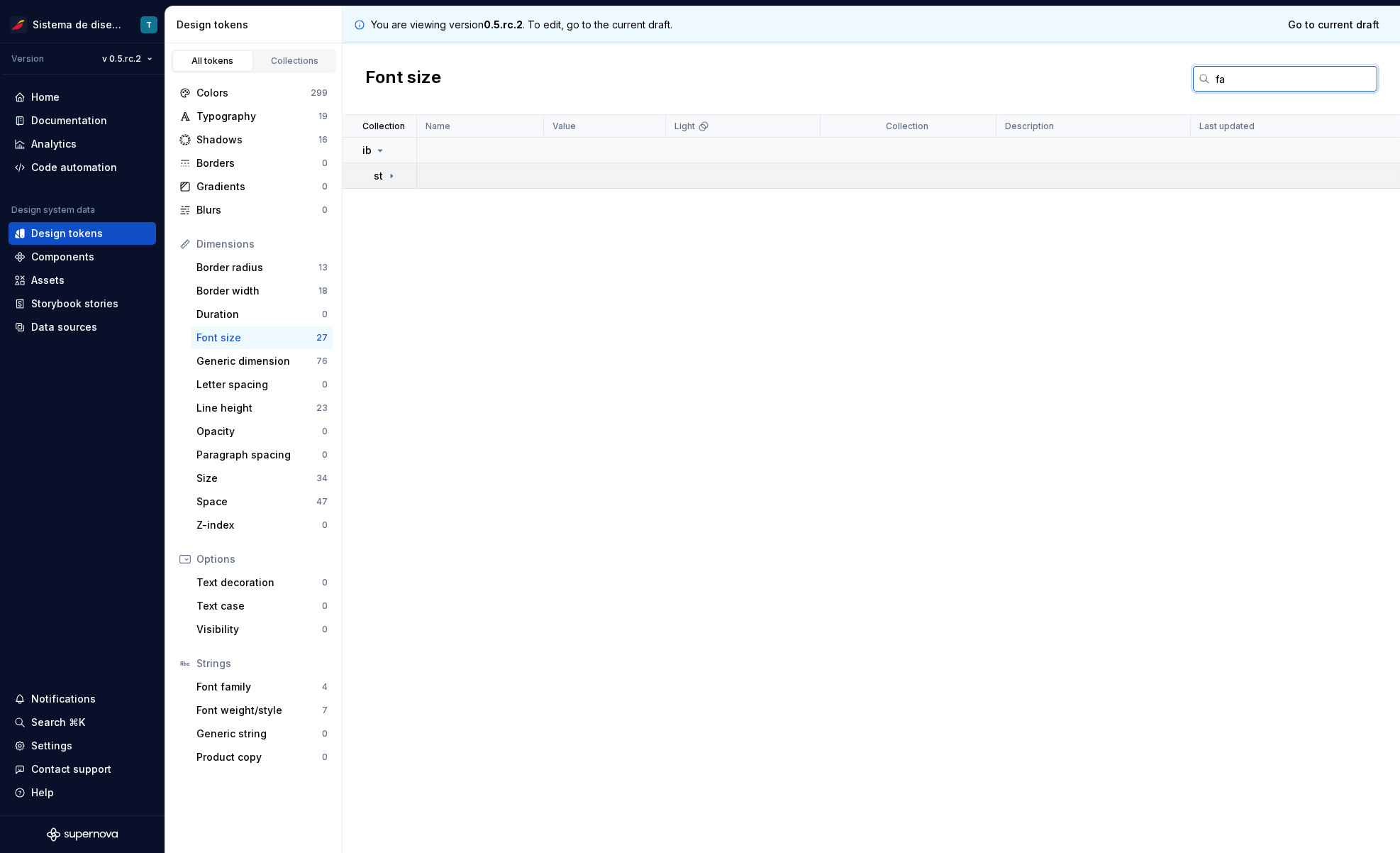
type input "fa"
click at [391, 173] on icon at bounding box center [392, 176] width 12 height 12
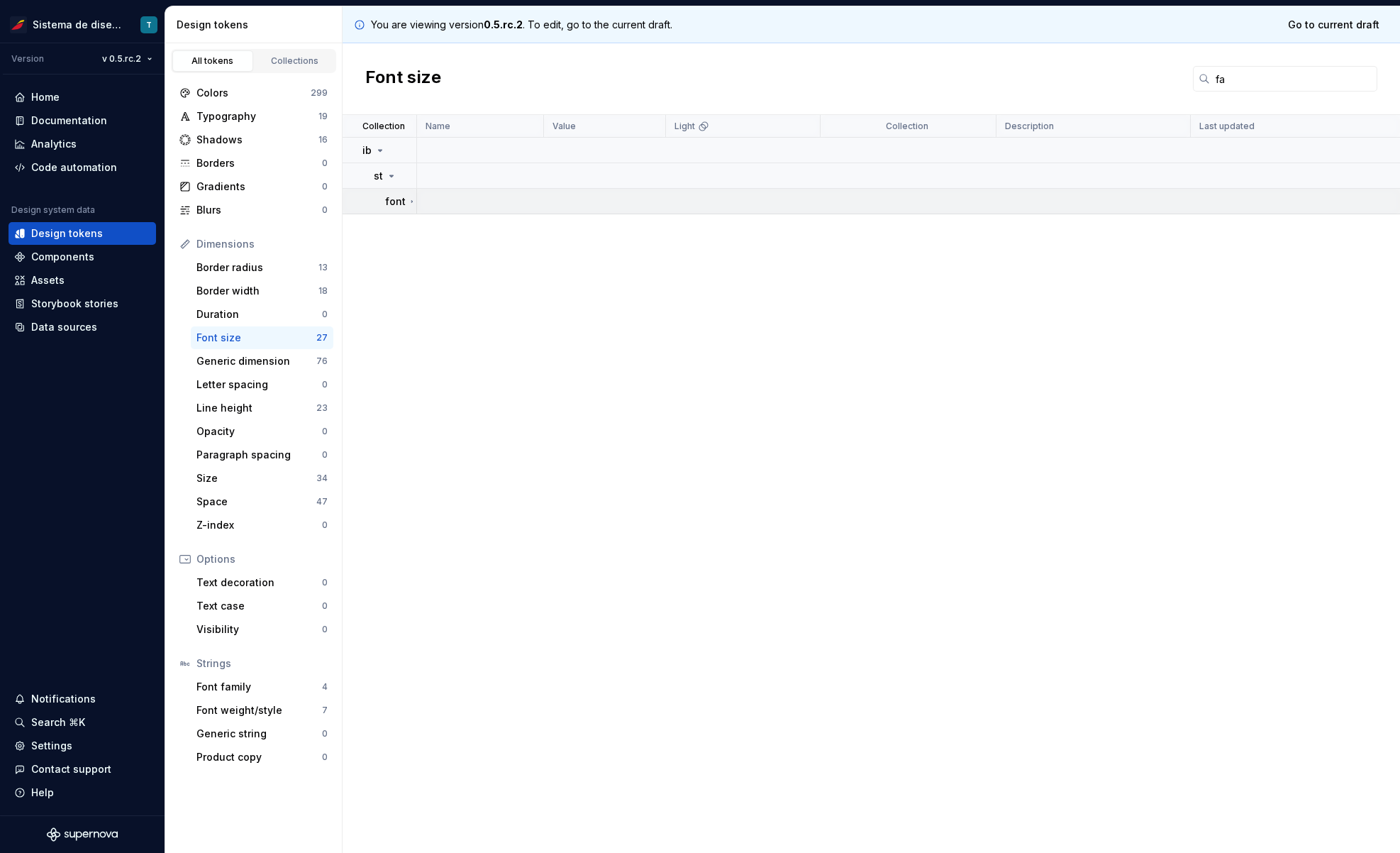
click at [411, 201] on icon at bounding box center [412, 201] width 7 height 12
click at [236, 98] on div "Colors" at bounding box center [253, 93] width 114 height 14
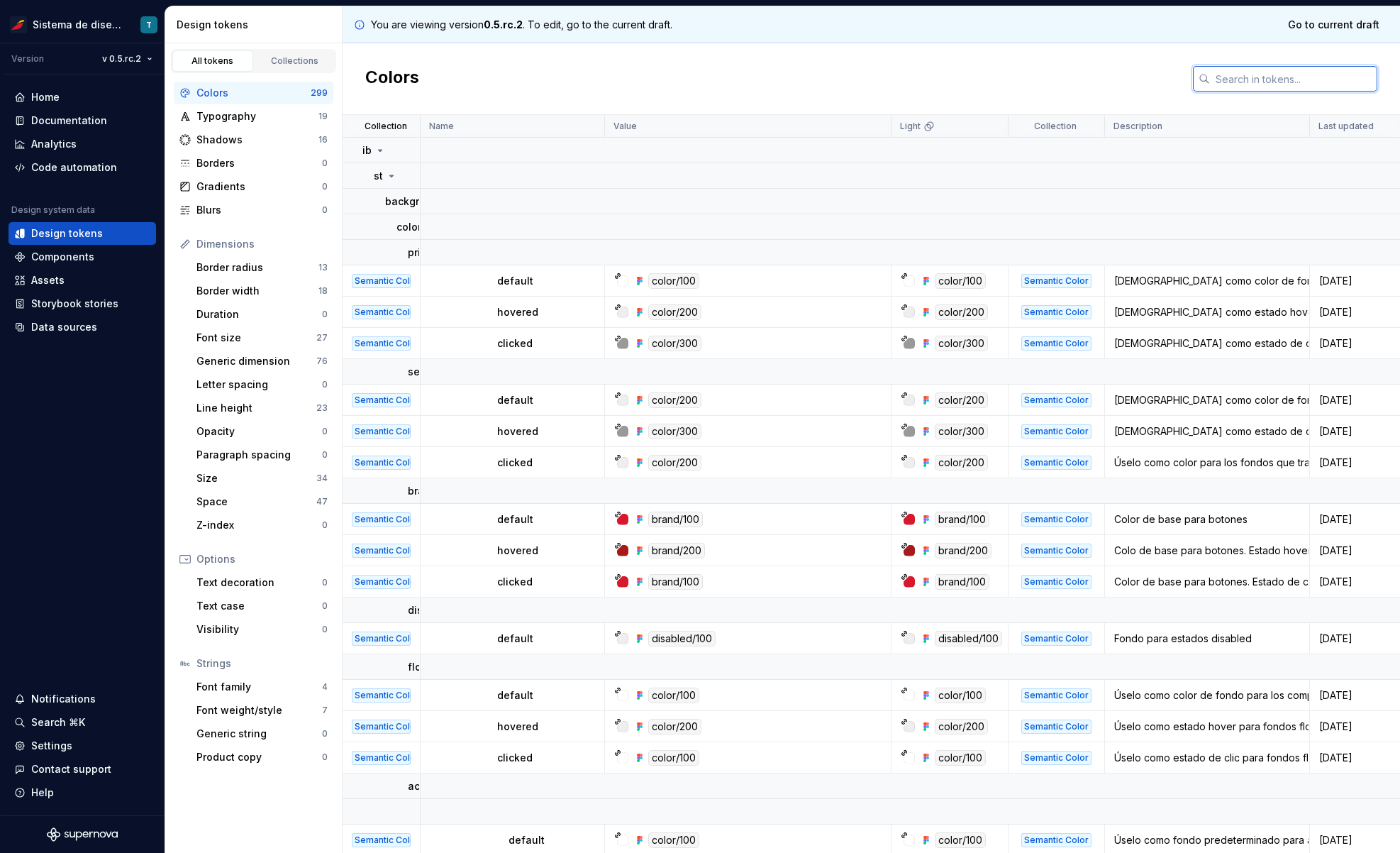
click at [1177, 81] on input "text" at bounding box center [1294, 79] width 168 height 26
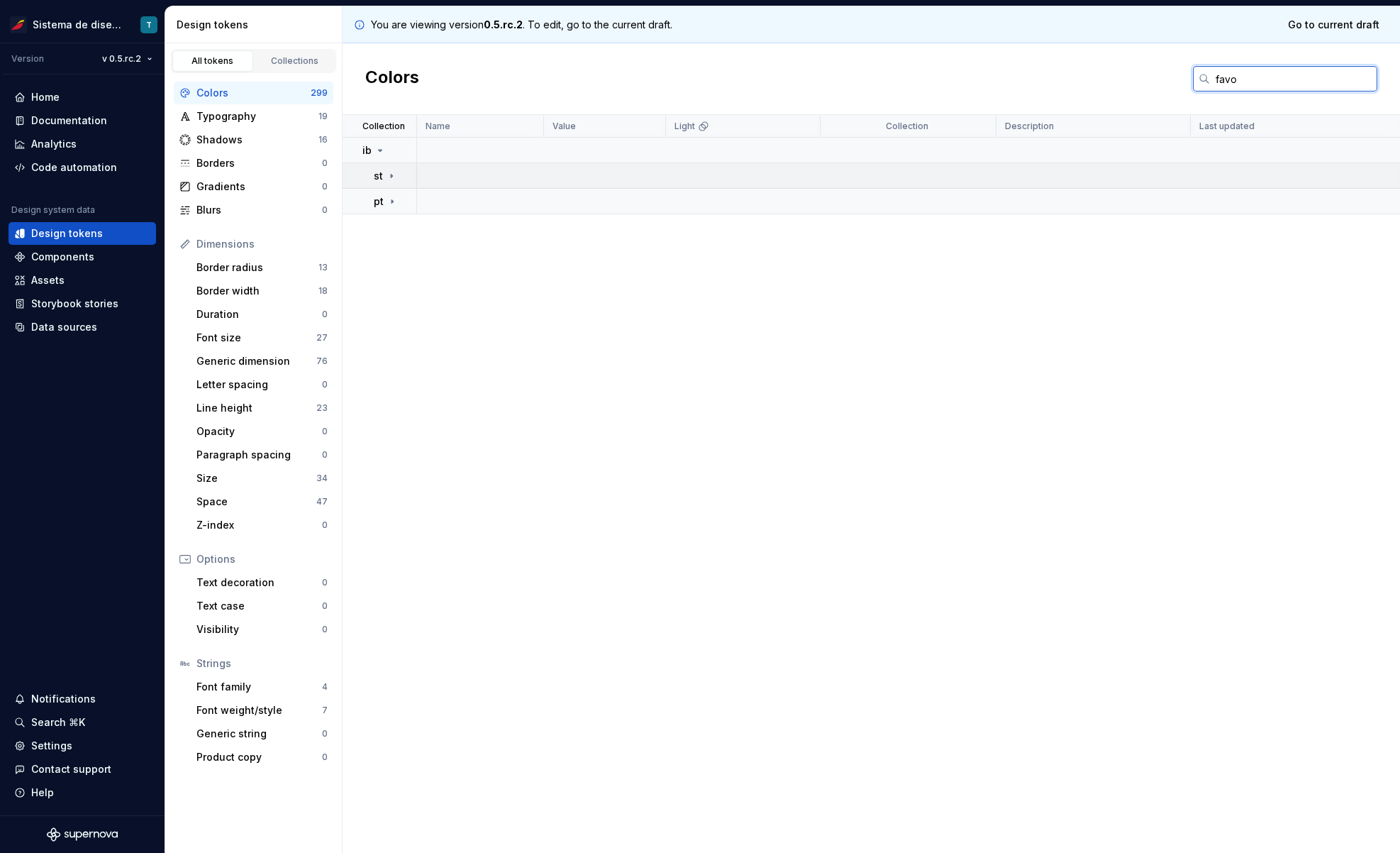
type input "favo"
click at [395, 171] on icon at bounding box center [392, 176] width 12 height 12
click at [409, 202] on icon at bounding box center [412, 201] width 6 height 12
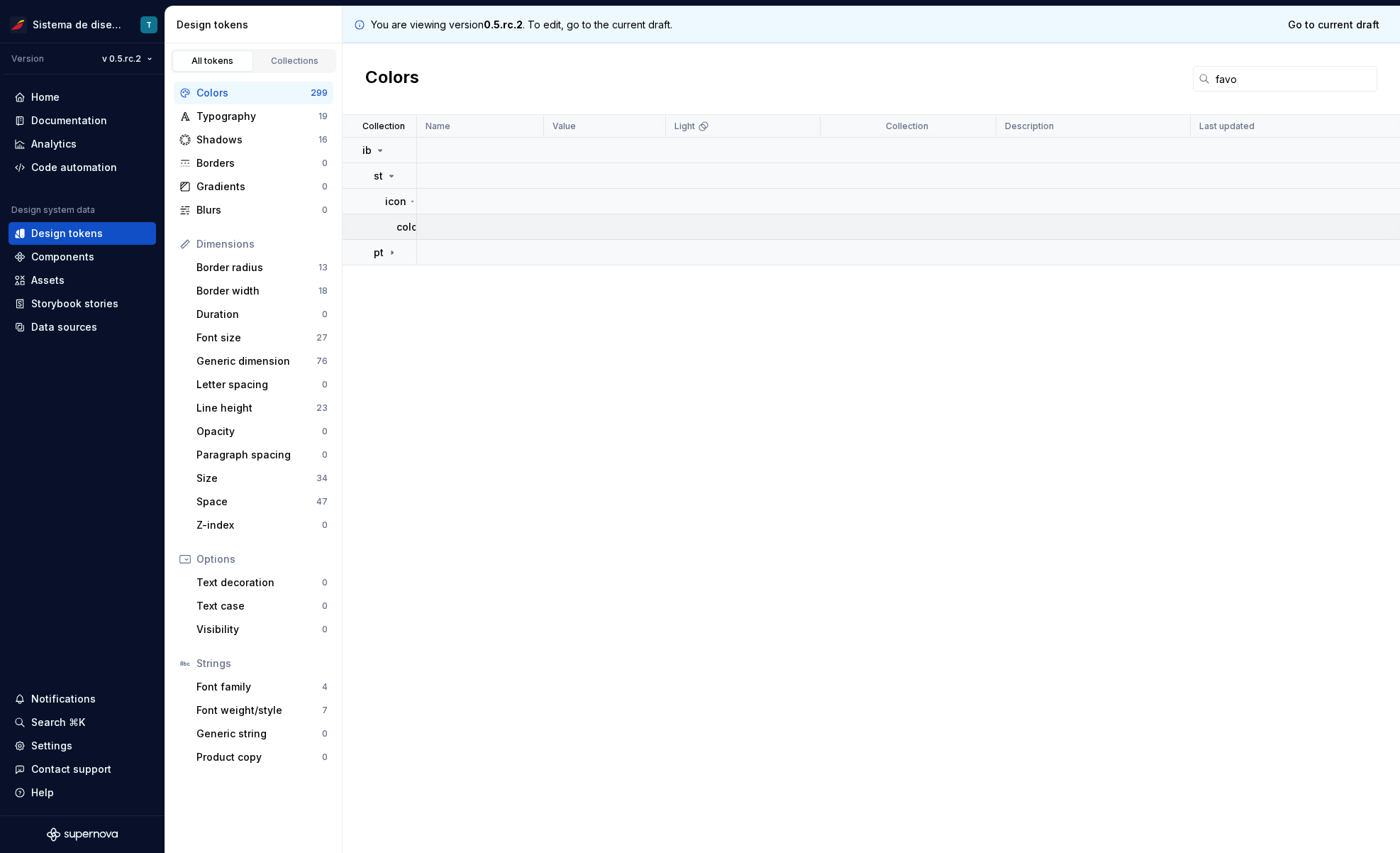
click at [413, 229] on p "color" at bounding box center [408, 227] width 25 height 14
click at [413, 252] on td "favorite" at bounding box center [380, 252] width 75 height 26
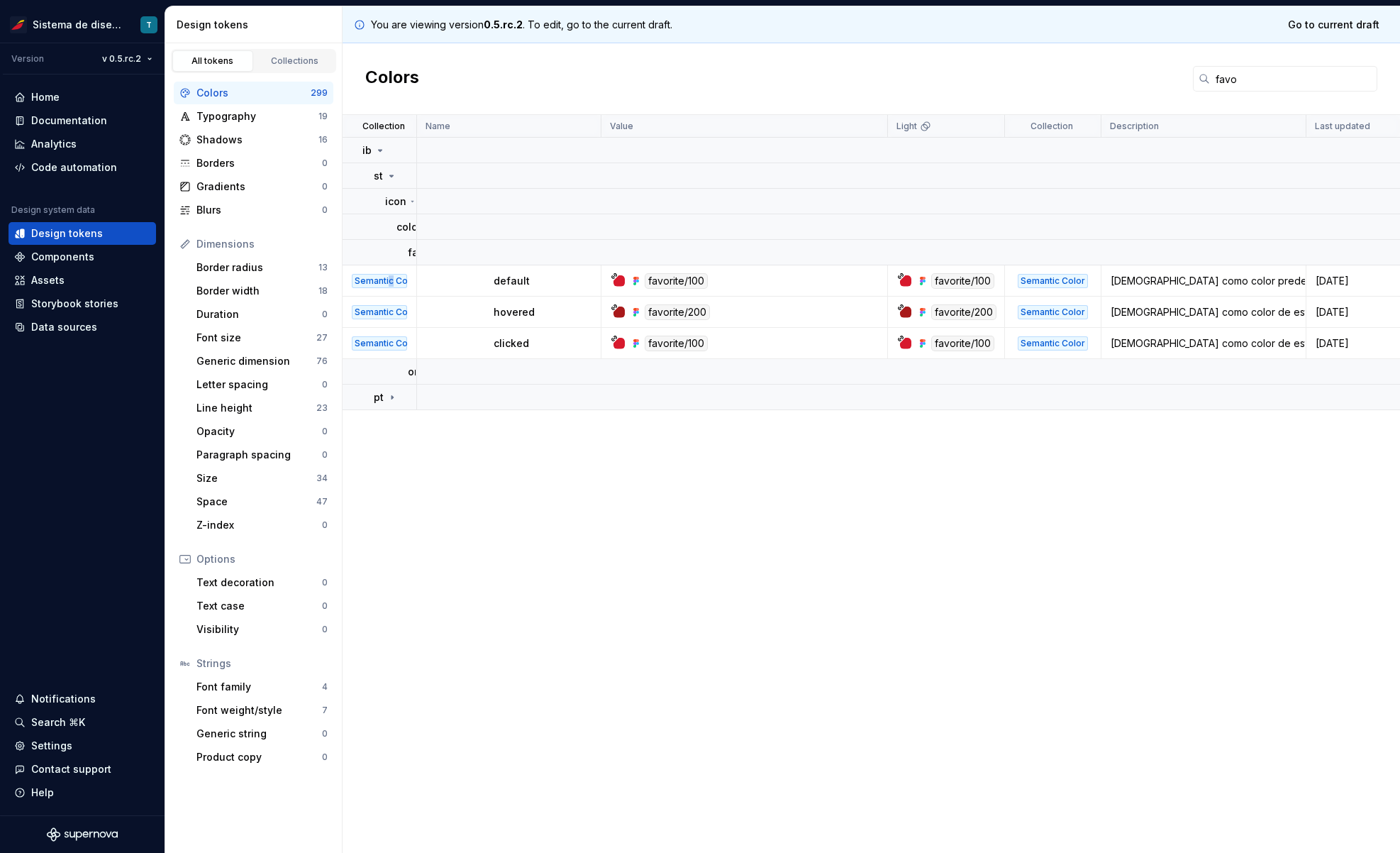
click at [390, 283] on div "Semantic Color" at bounding box center [379, 281] width 55 height 14
click at [480, 283] on td "default" at bounding box center [509, 280] width 184 height 31
click at [518, 275] on p "default" at bounding box center [511, 281] width 36 height 14
click at [673, 293] on td "favorite/100" at bounding box center [744, 280] width 286 height 31
drag, startPoint x: 1337, startPoint y: 288, endPoint x: 441, endPoint y: 296, distance: 896.0
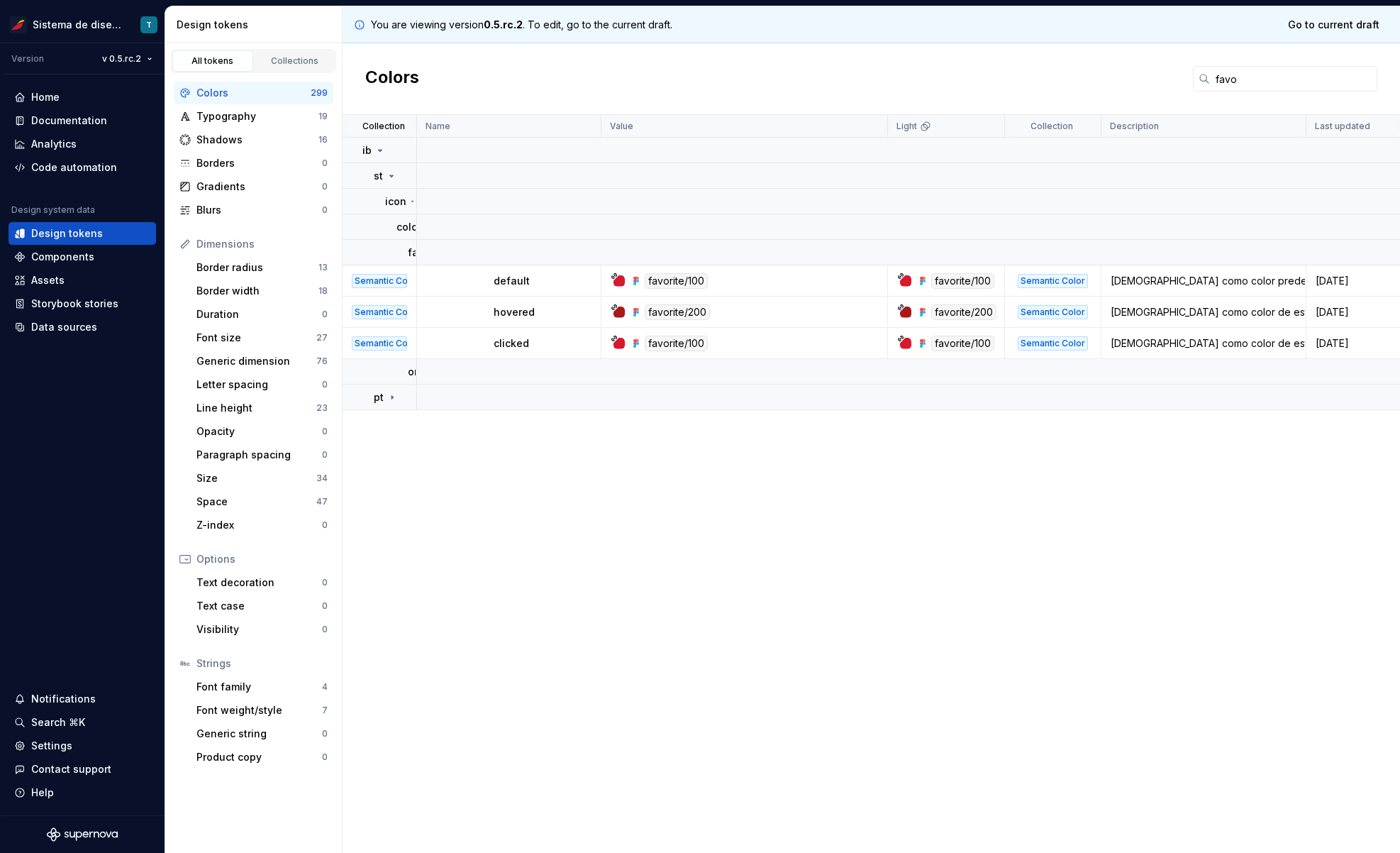
click at [1177, 287] on td "[DATE]" at bounding box center [1356, 280] width 99 height 31
click at [376, 283] on div "Semantic Color" at bounding box center [379, 281] width 55 height 14
click at [377, 283] on div "Semantic Color" at bounding box center [379, 281] width 55 height 14
click at [377, 282] on div "Semantic Color" at bounding box center [379, 281] width 55 height 14
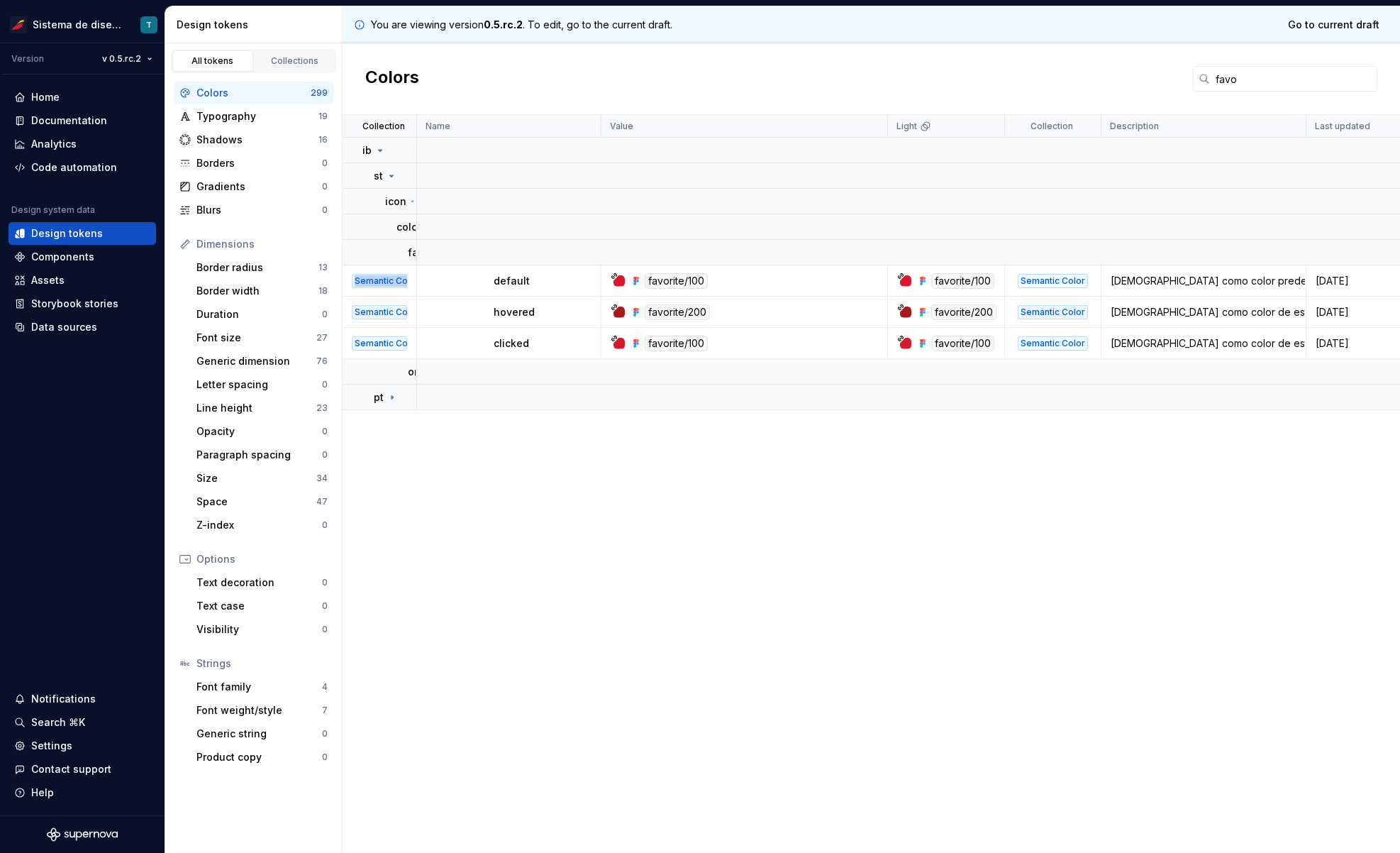
click at [377, 282] on div "Semantic Color" at bounding box center [379, 281] width 55 height 14
click at [411, 248] on p "favorite" at bounding box center [427, 252] width 39 height 14
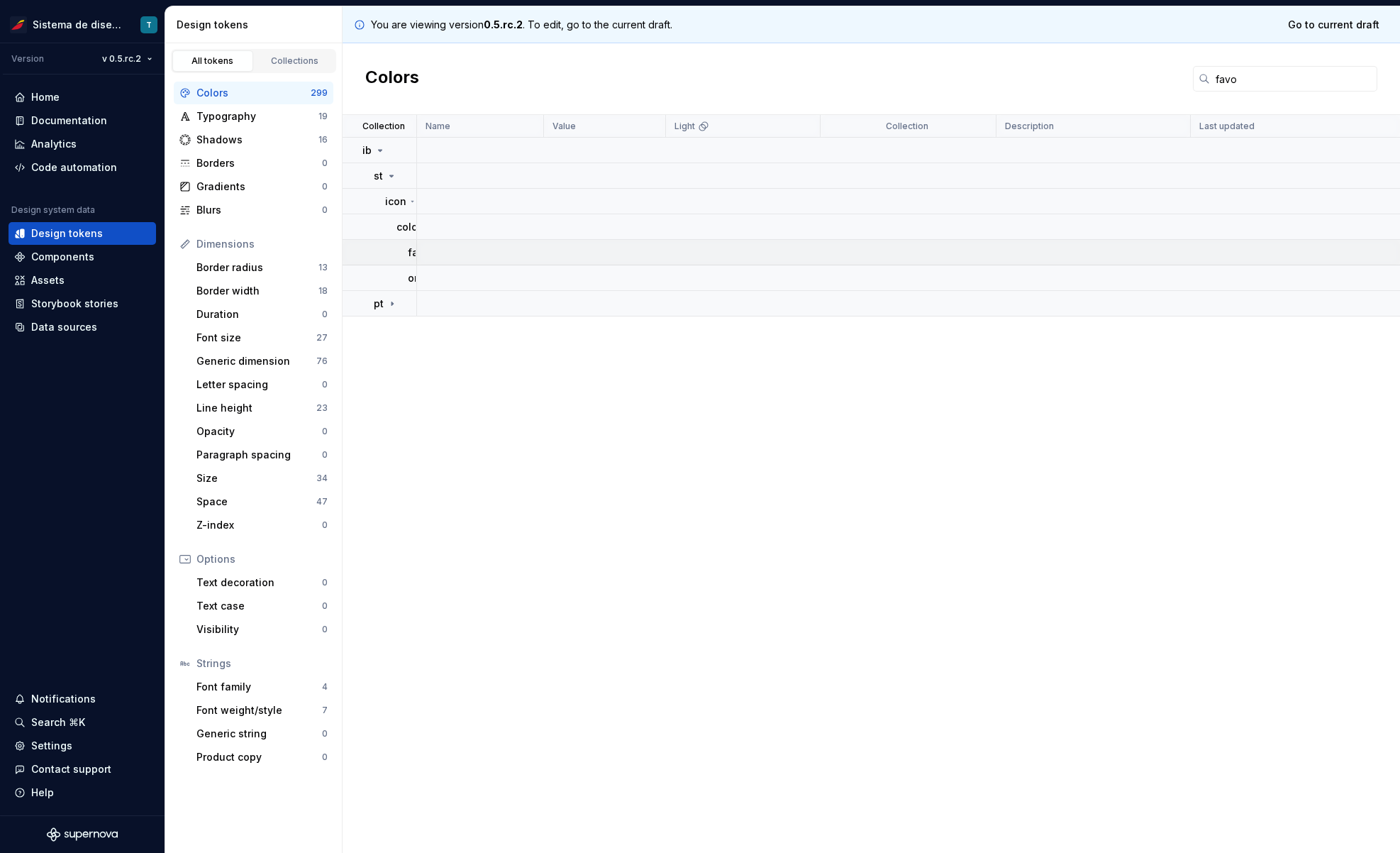
click at [411, 248] on p "favorite" at bounding box center [427, 252] width 39 height 14
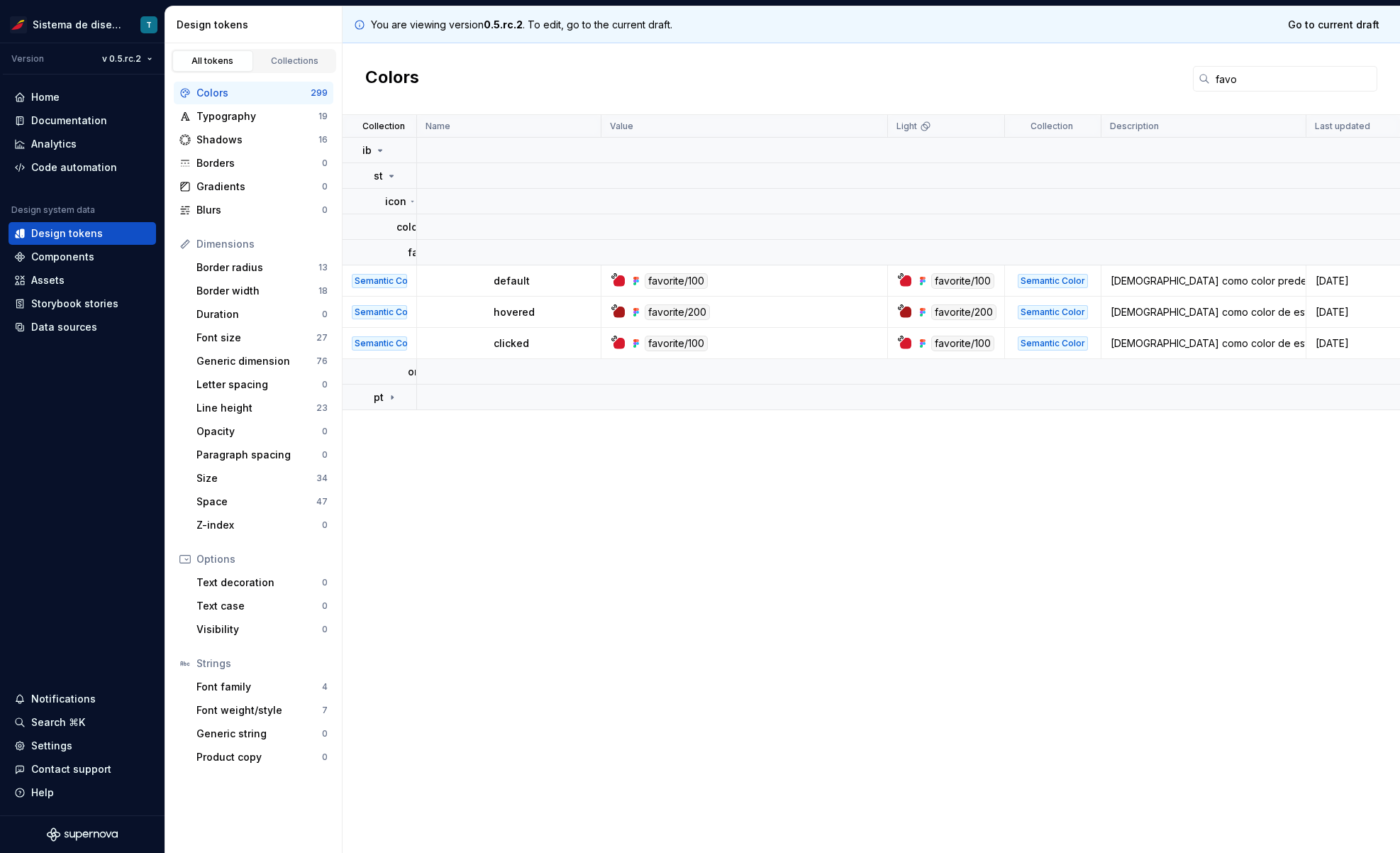
click at [960, 283] on div "favorite/100" at bounding box center [963, 281] width 63 height 16
drag, startPoint x: 968, startPoint y: 281, endPoint x: 929, endPoint y: 281, distance: 39.0
click at [931, 281] on div "favorite/100" at bounding box center [963, 281] width 63 height 16
click at [964, 287] on div "favorite/100" at bounding box center [963, 281] width 63 height 16
drag, startPoint x: 966, startPoint y: 280, endPoint x: 935, endPoint y: 282, distance: 31.1
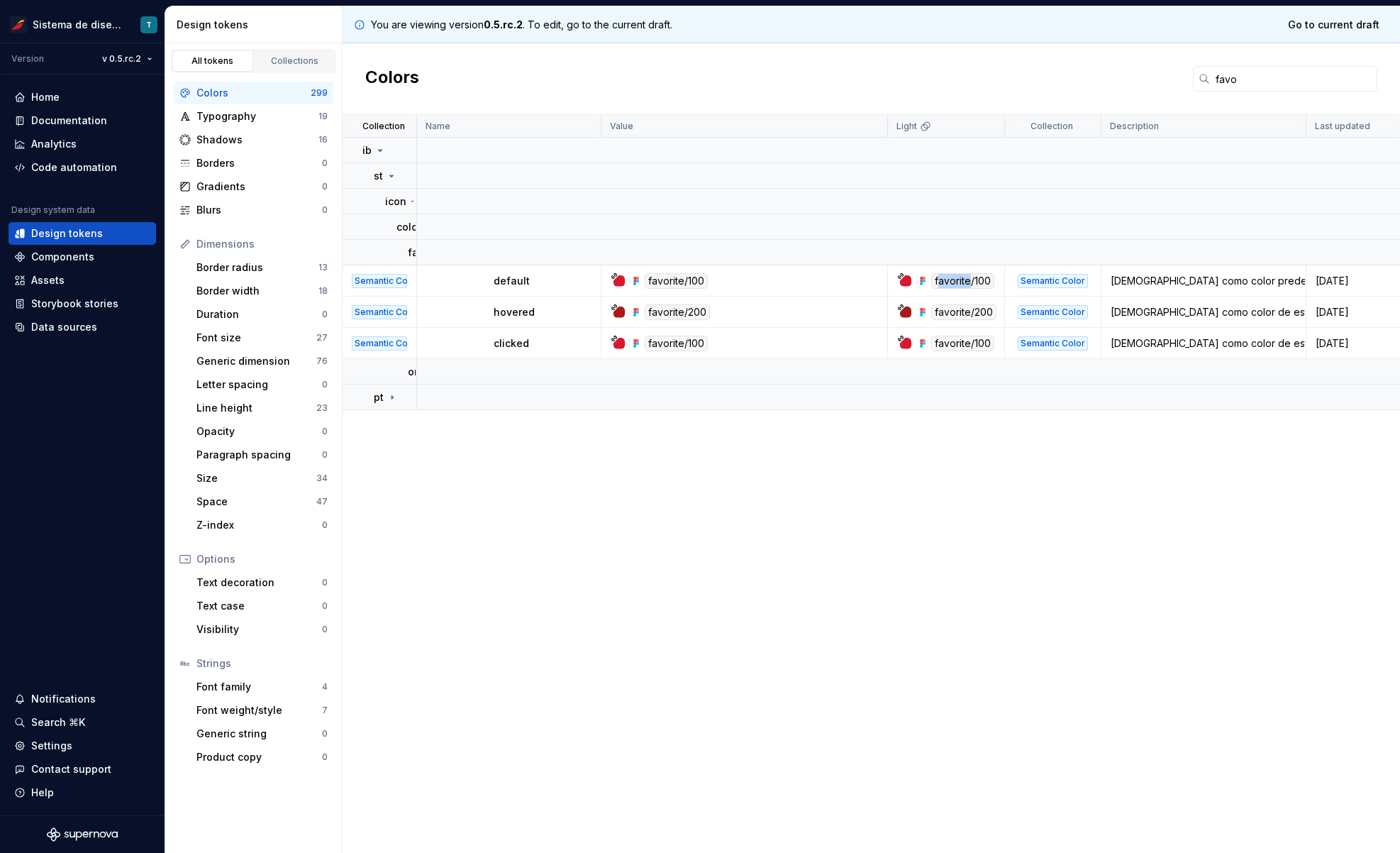
click at [935, 282] on div "favorite/100" at bounding box center [963, 281] width 63 height 16
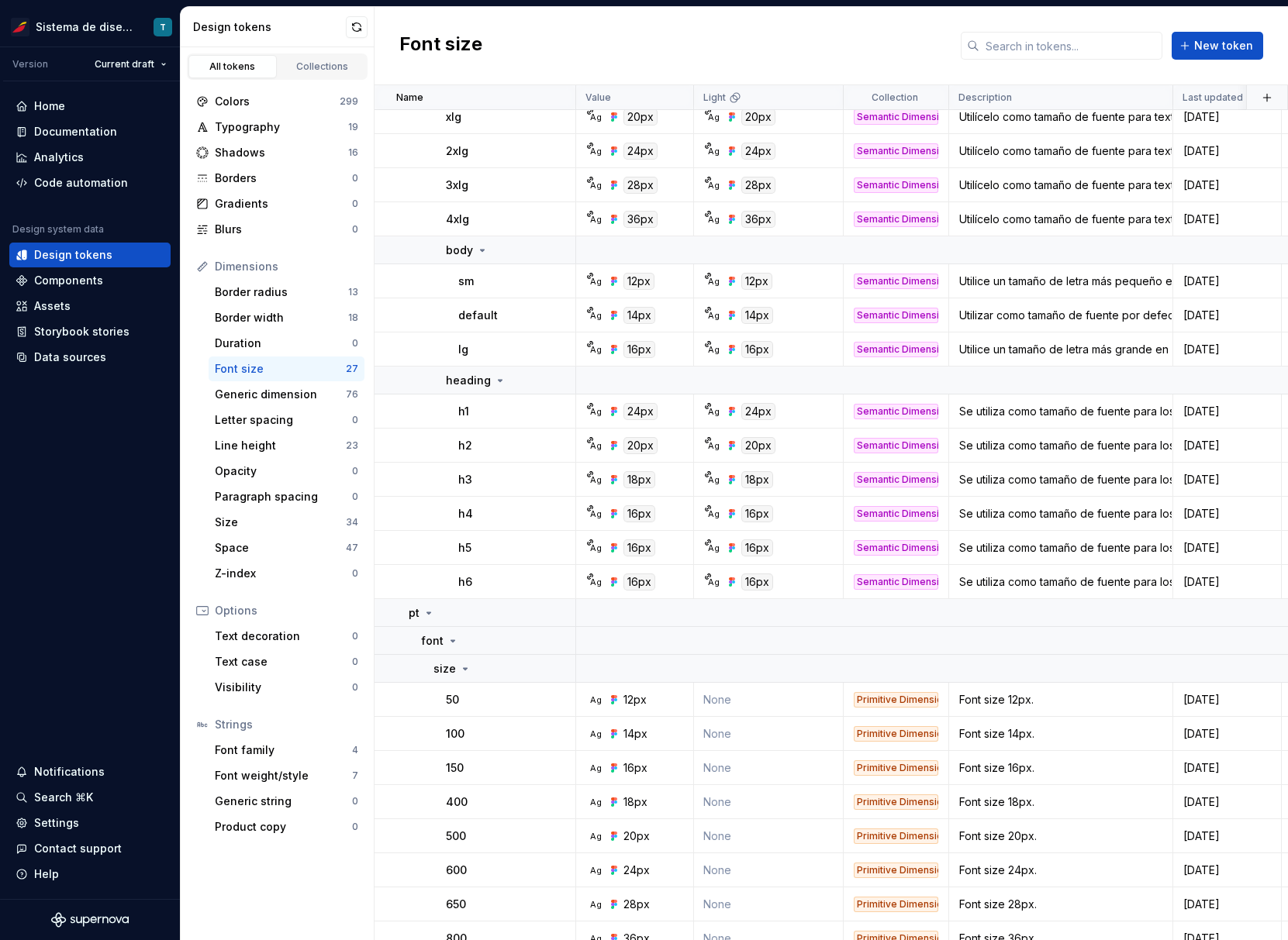
scroll to position [1141, 0]
click at [90, 112] on div "Home" at bounding box center [90, 106] width 149 height 16
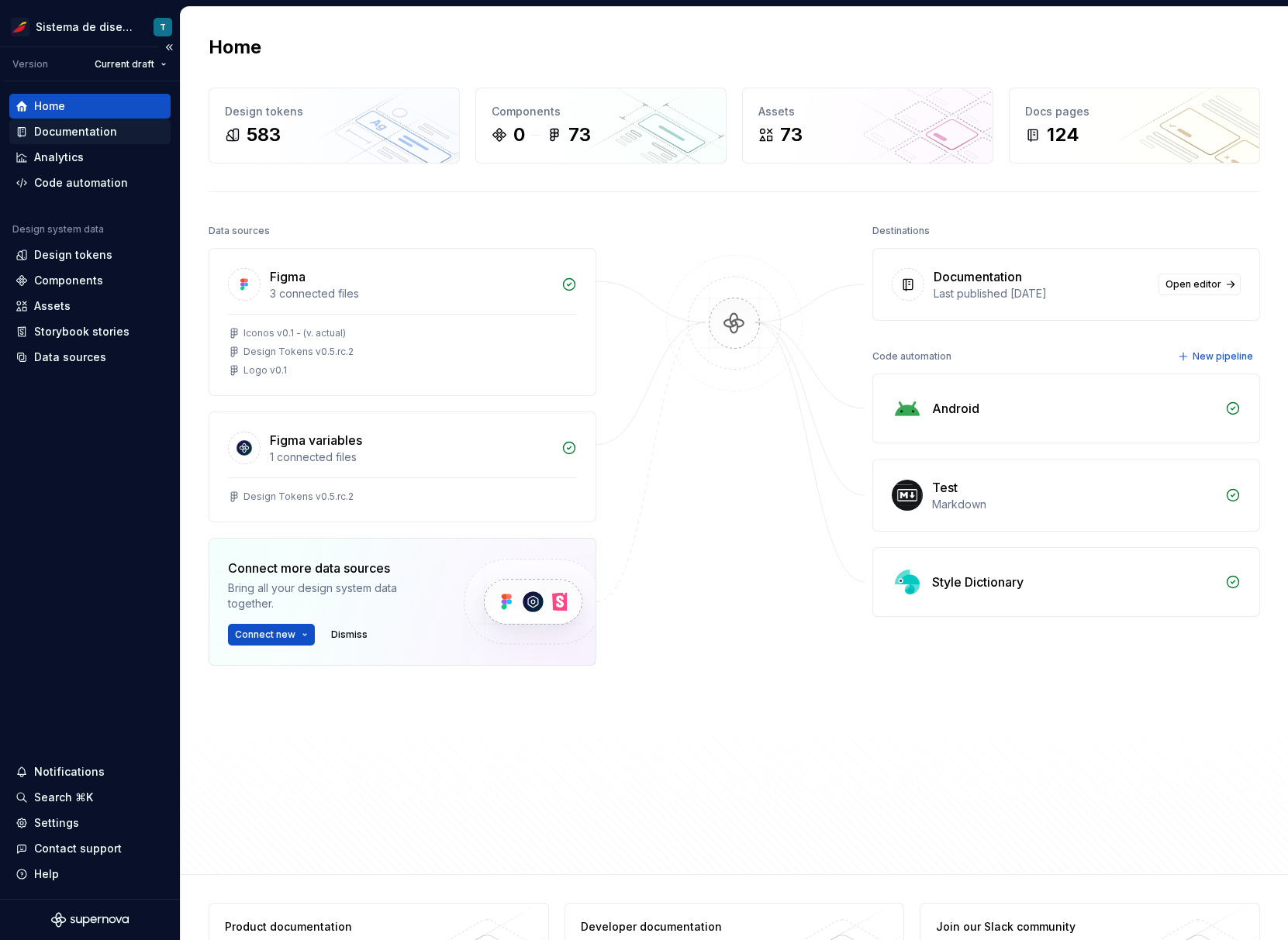
click at [98, 139] on div "Documentation" at bounding box center [75, 132] width 83 height 16
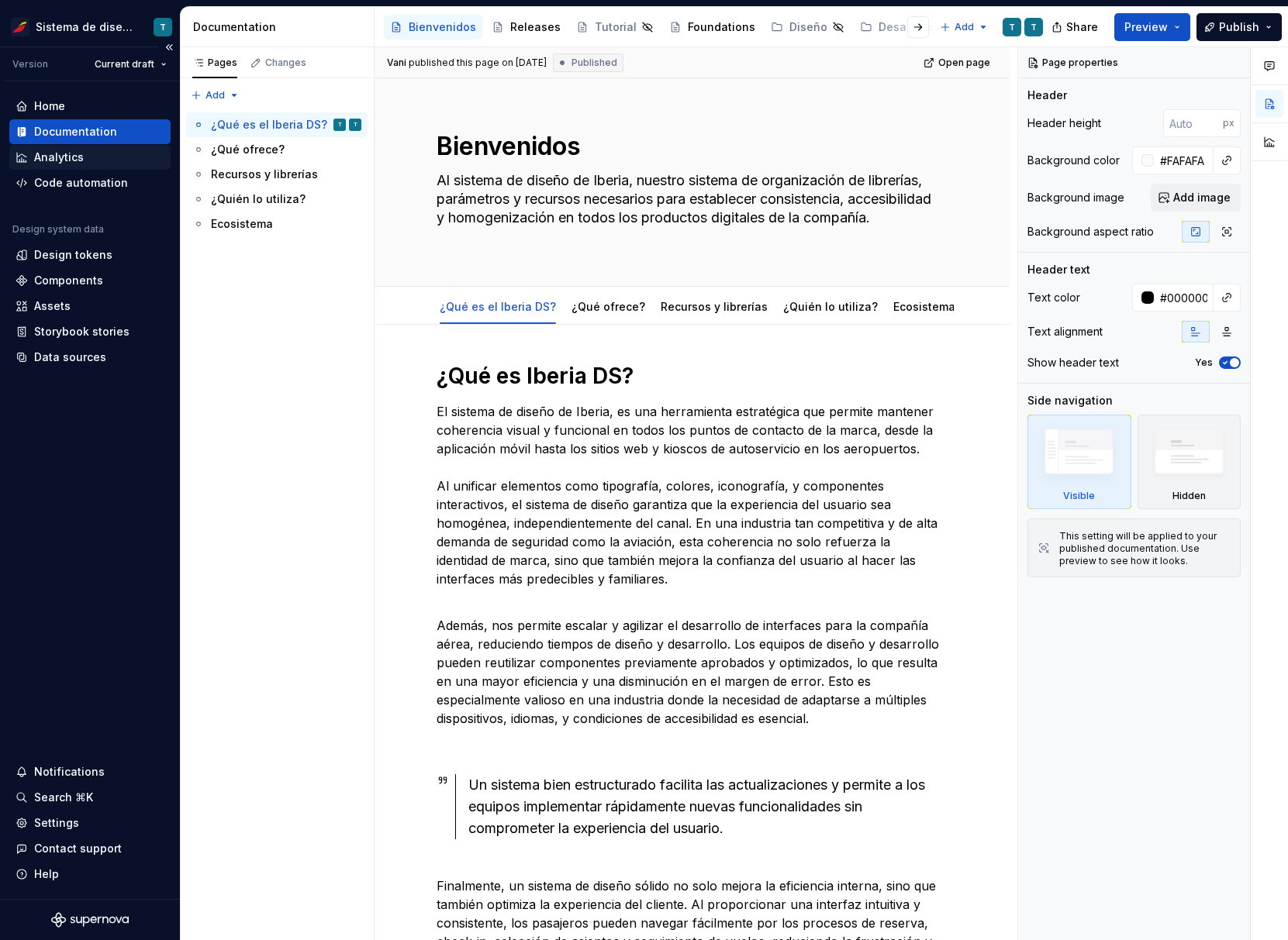
type textarea "*"
